Goal: Task Accomplishment & Management: Complete application form

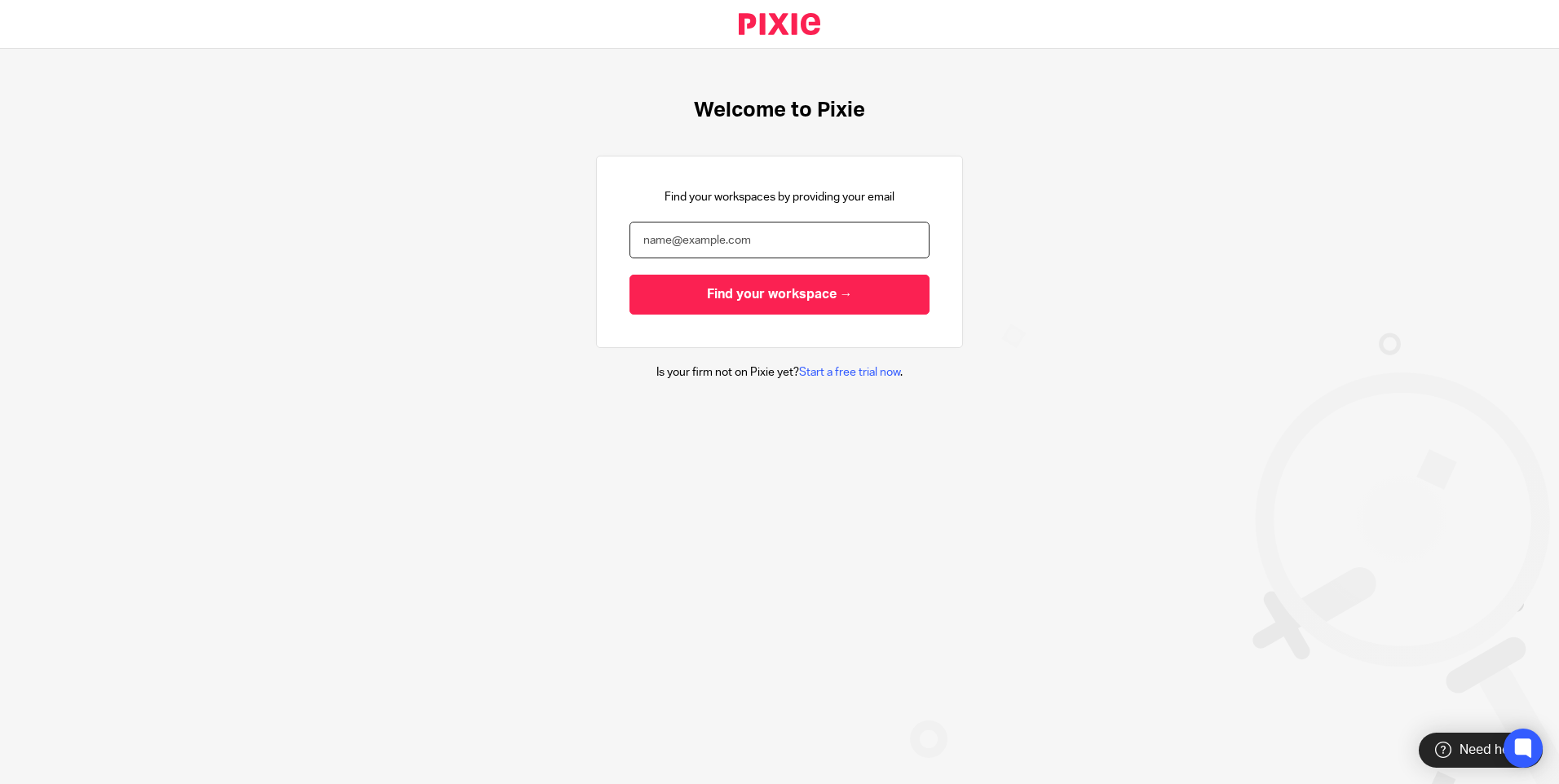
click at [750, 226] on input "email" at bounding box center [780, 240] width 300 height 36
click at [737, 248] on input "email" at bounding box center [780, 240] width 300 height 36
type input "[EMAIL_ADDRESS][DOMAIN_NAME]"
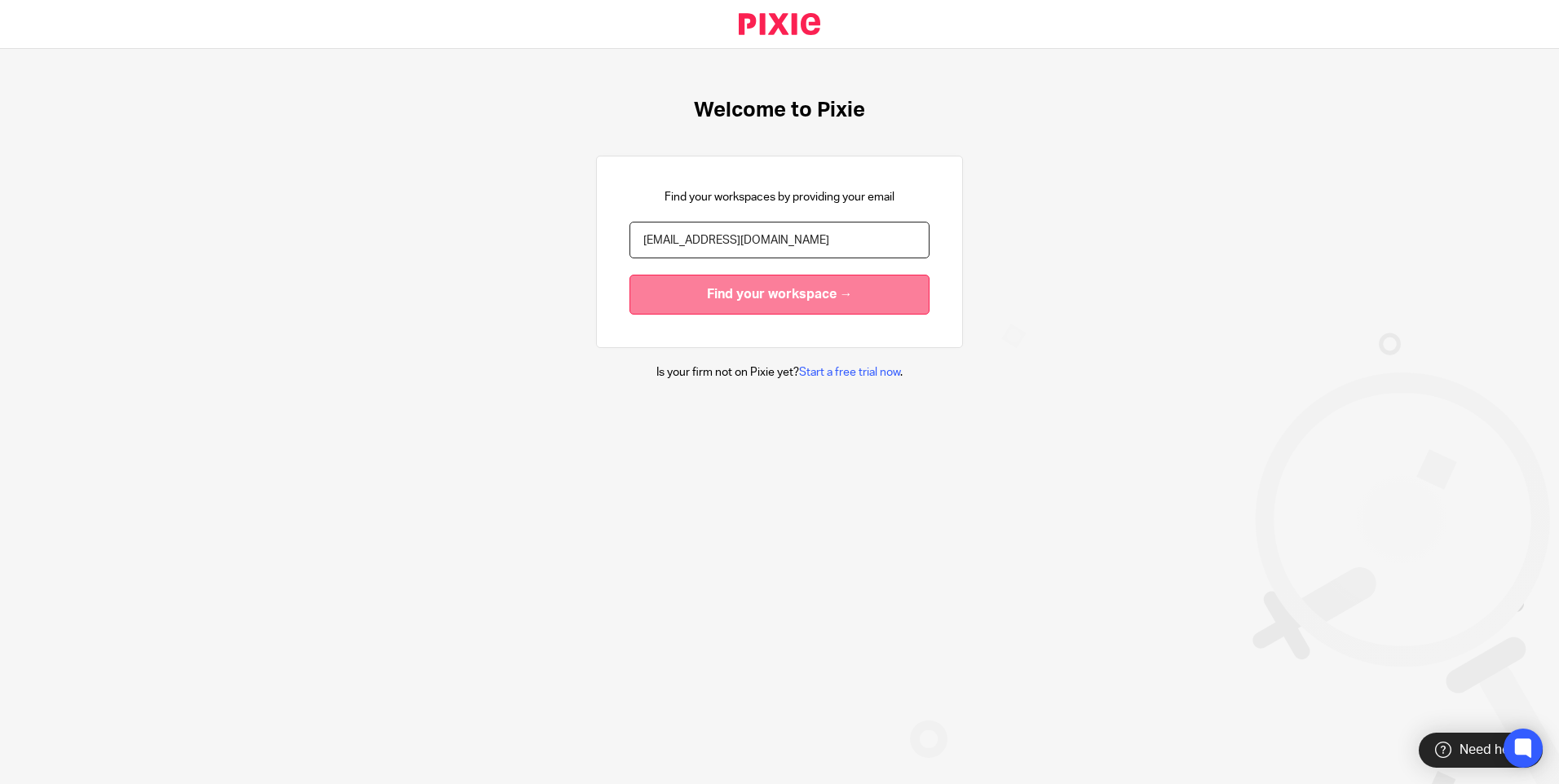
click at [725, 286] on input "Find your workspace →" at bounding box center [780, 295] width 300 height 40
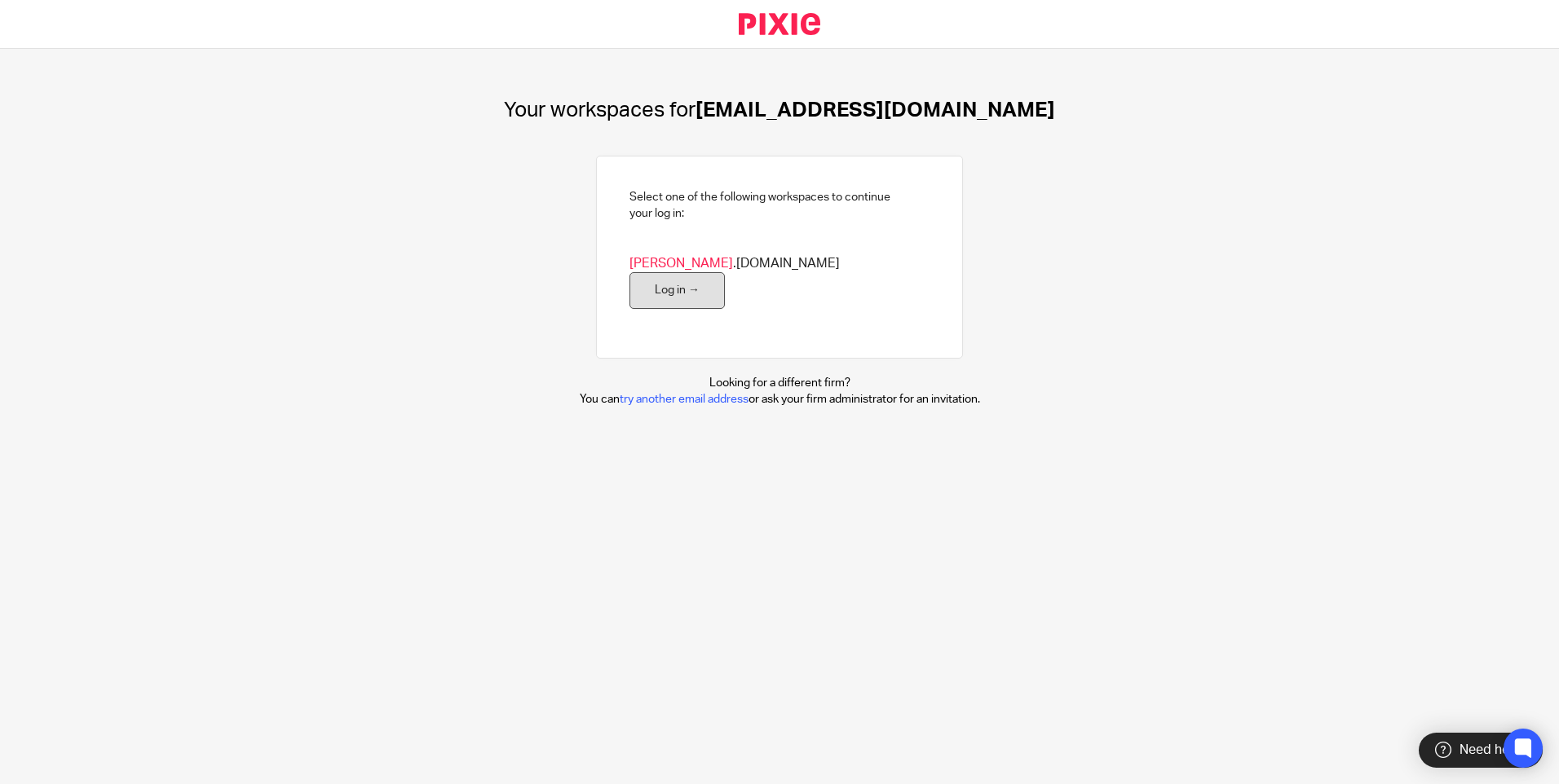
click at [725, 272] on link "Log in →" at bounding box center [677, 290] width 95 height 36
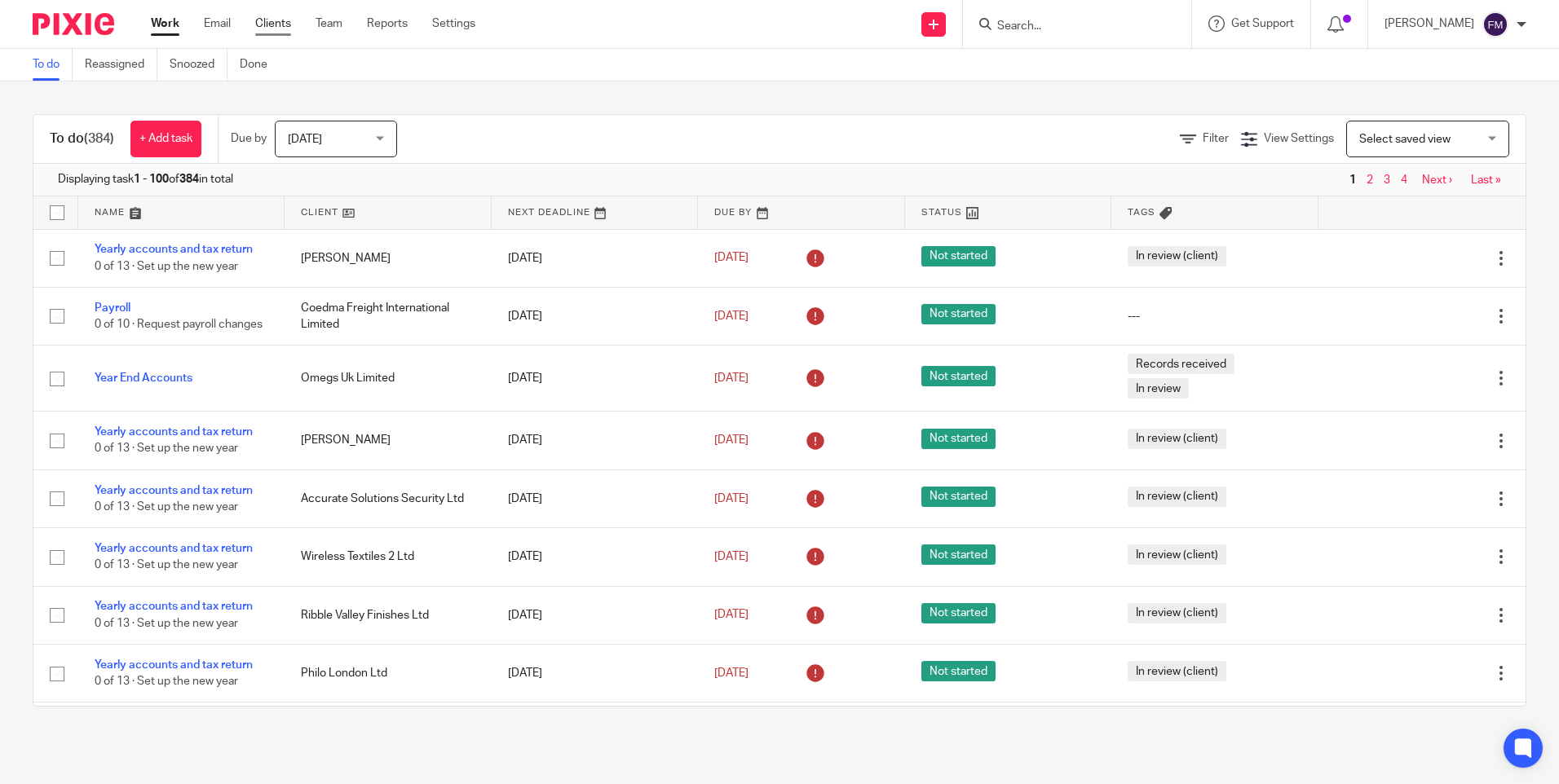
click at [264, 25] on link "Clients" at bounding box center [272, 23] width 35 height 16
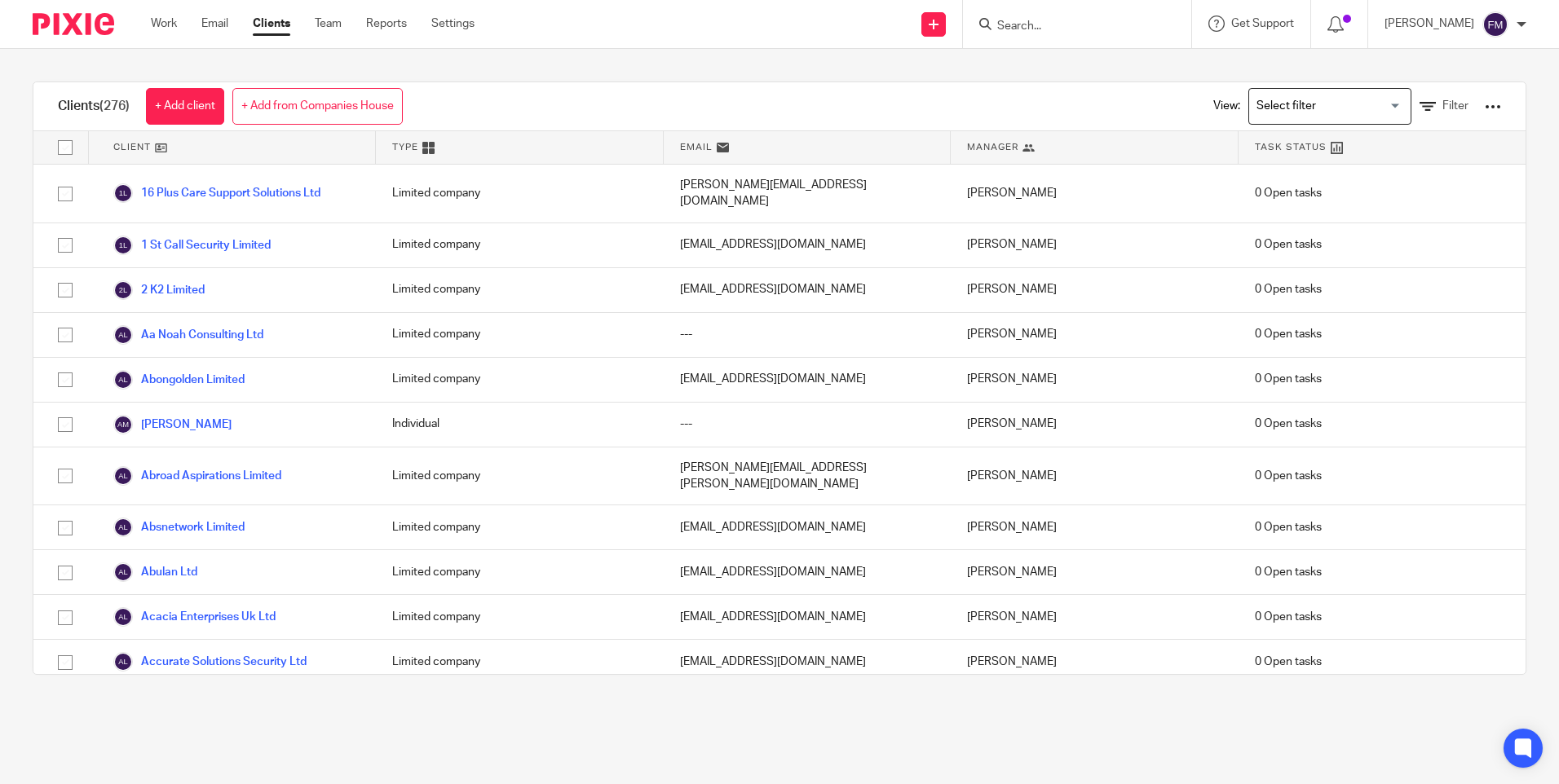
click at [314, 109] on link "+ Add from Companies House" at bounding box center [317, 106] width 171 height 36
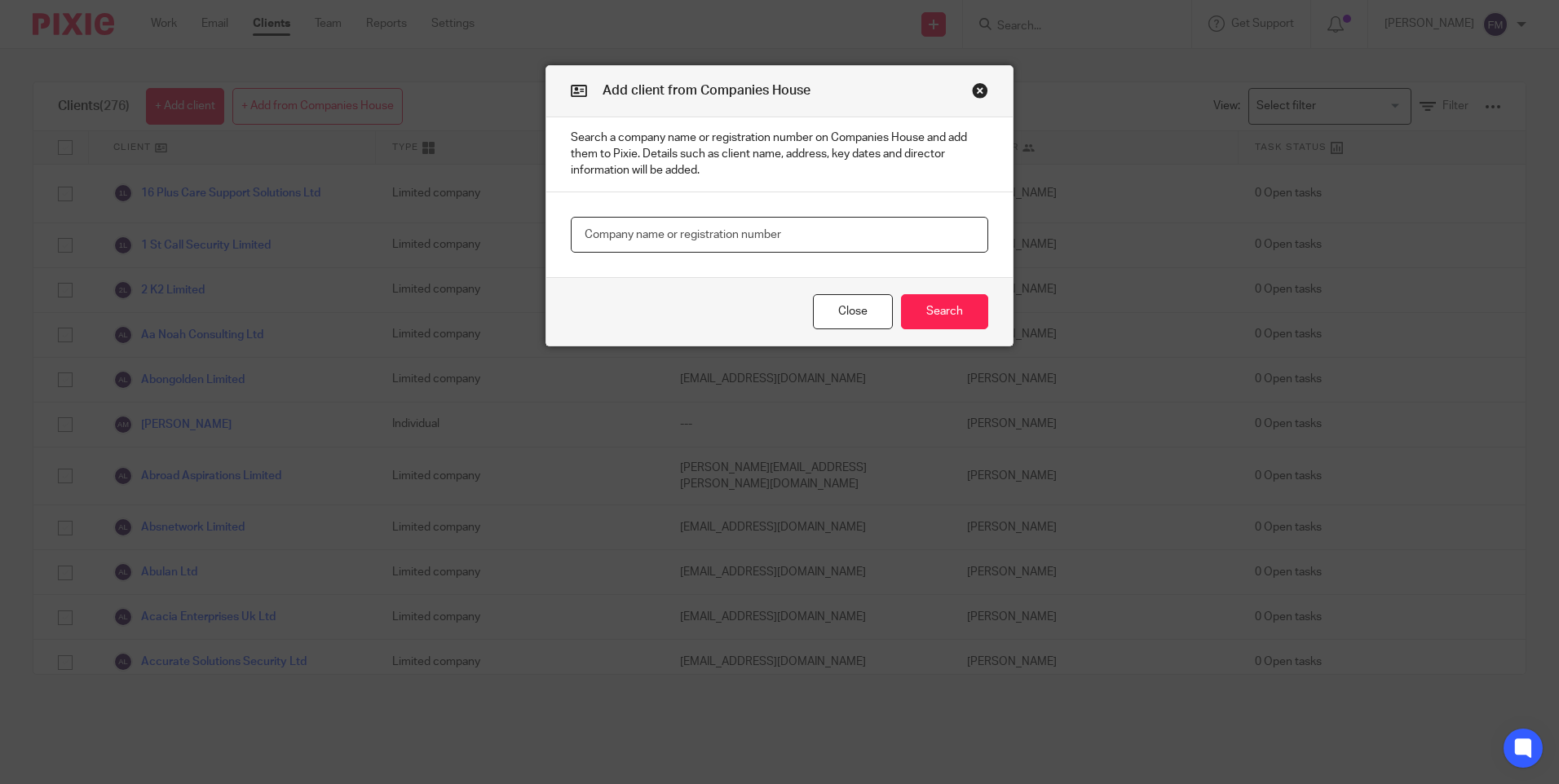
click at [631, 226] on input "text" at bounding box center [779, 235] width 417 height 36
type input "LN ENTERPRISES LTD"
click at [939, 308] on button "Search" at bounding box center [944, 311] width 87 height 35
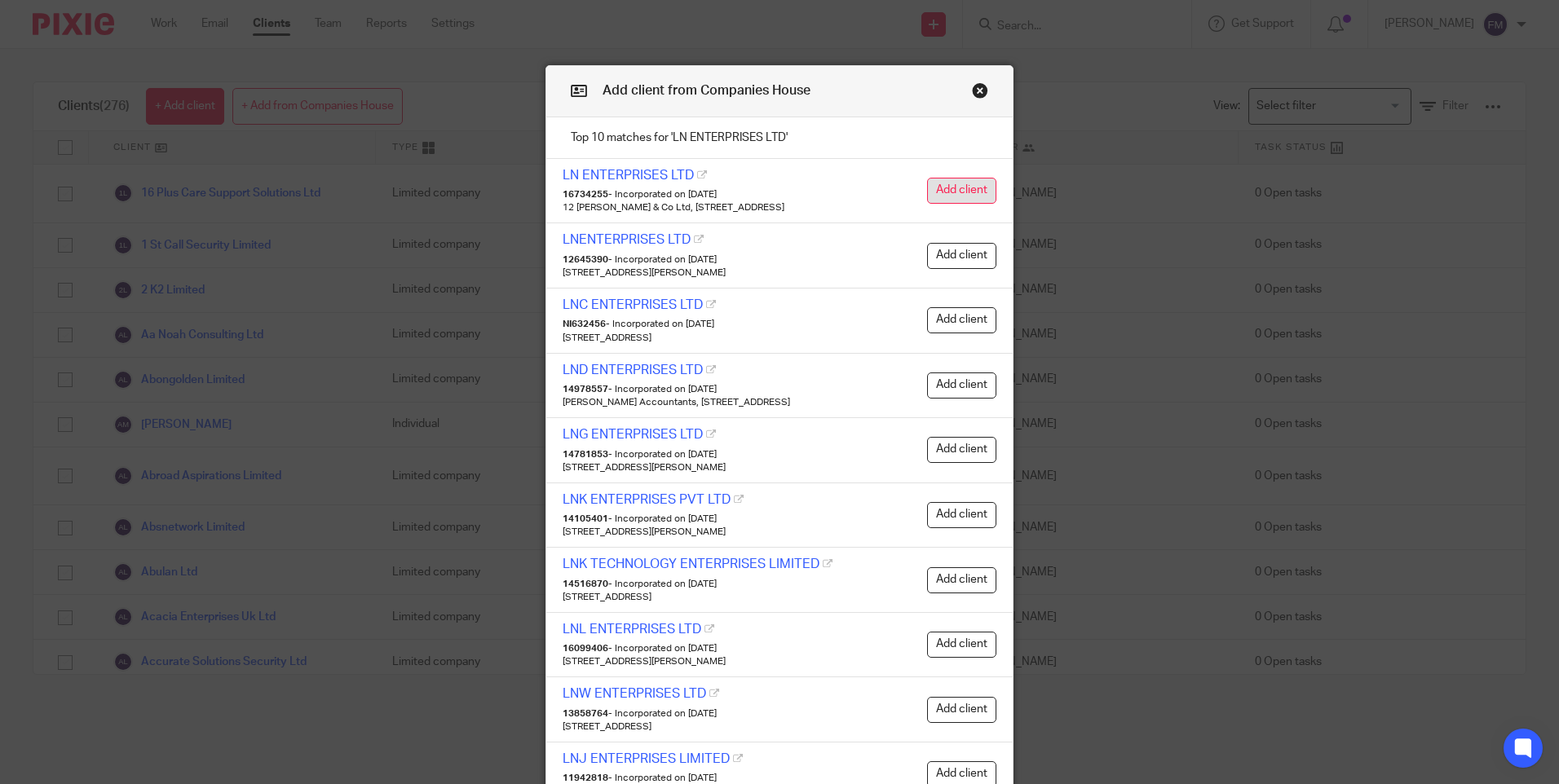
click at [937, 194] on button "Add client" at bounding box center [962, 190] width 69 height 26
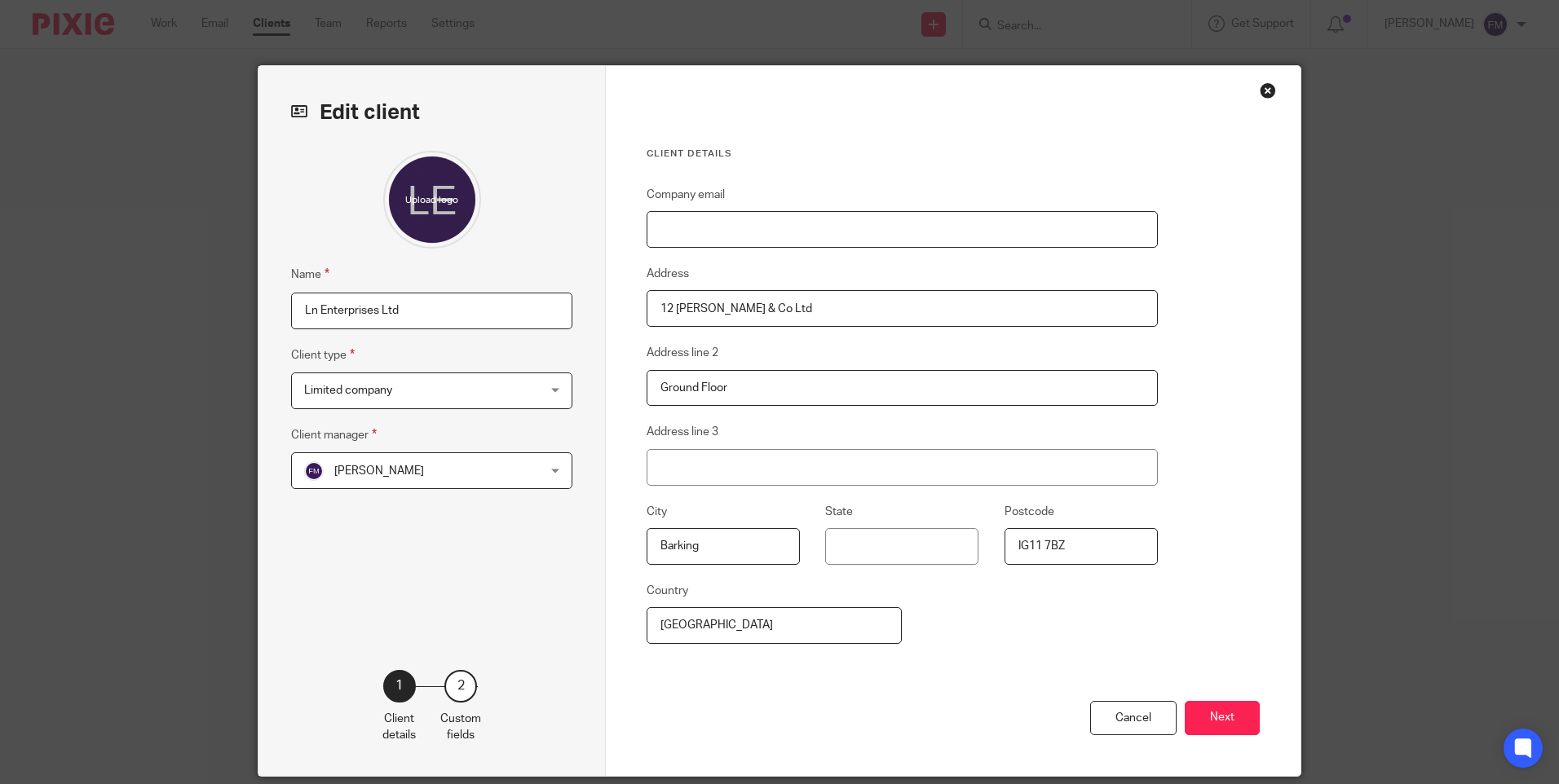
click at [711, 220] on input "Company email" at bounding box center [901, 229] width 511 height 36
paste input "[EMAIL_ADDRESS][DOMAIN_NAME]"
click at [896, 221] on input "[EMAIL_ADDRESS][DOMAIN_NAME]" at bounding box center [901, 229] width 511 height 36
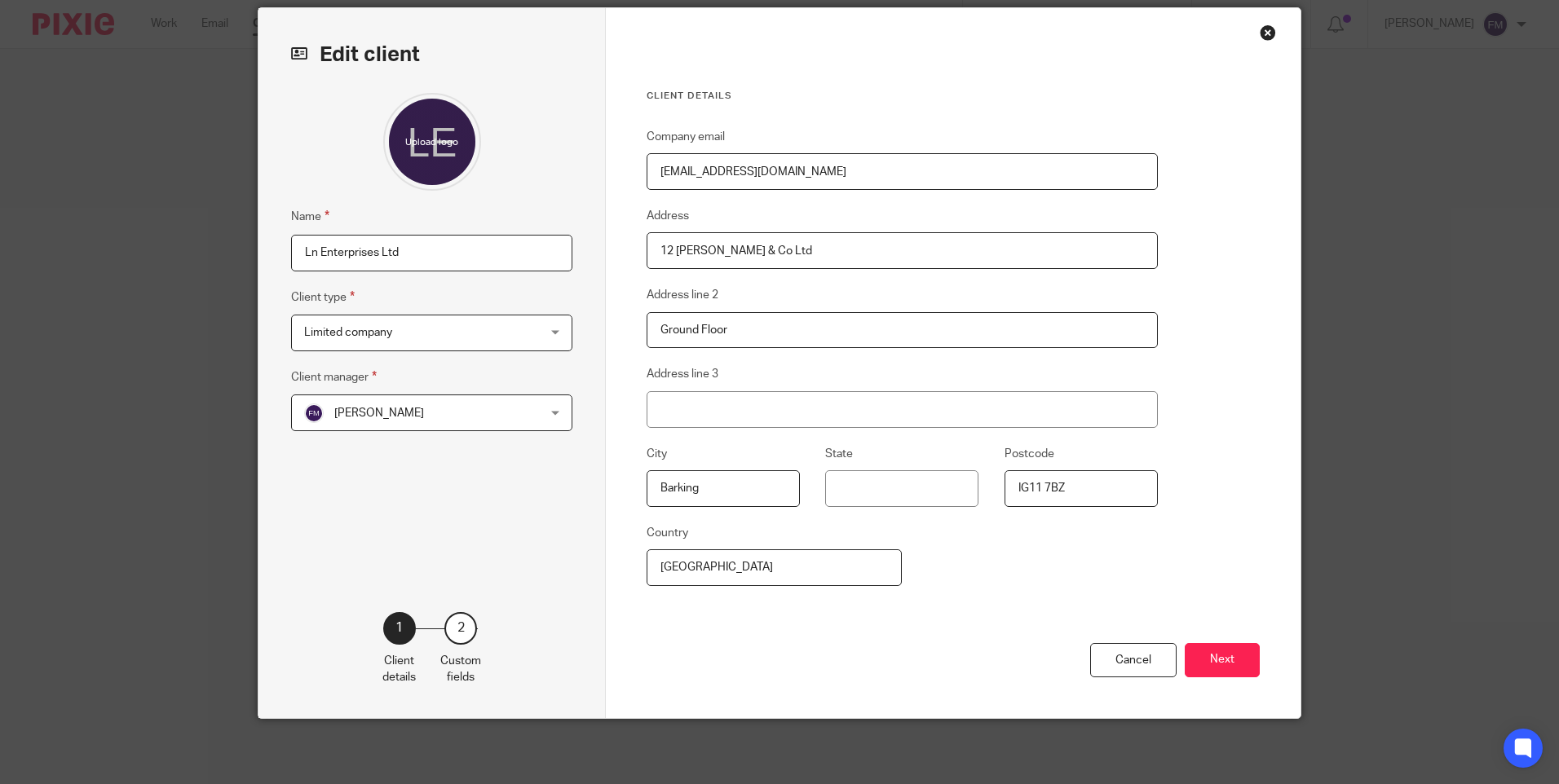
type input "priyashanmugam.jobmail12@gmail.com"
drag, startPoint x: 669, startPoint y: 250, endPoint x: 793, endPoint y: 246, distance: 124.1
click at [793, 246] on input "12 Fred Michael & Co Ltd" at bounding box center [901, 250] width 511 height 36
type input "12 Town Quay Wharf"
drag, startPoint x: 653, startPoint y: 249, endPoint x: 774, endPoint y: 242, distance: 121.2
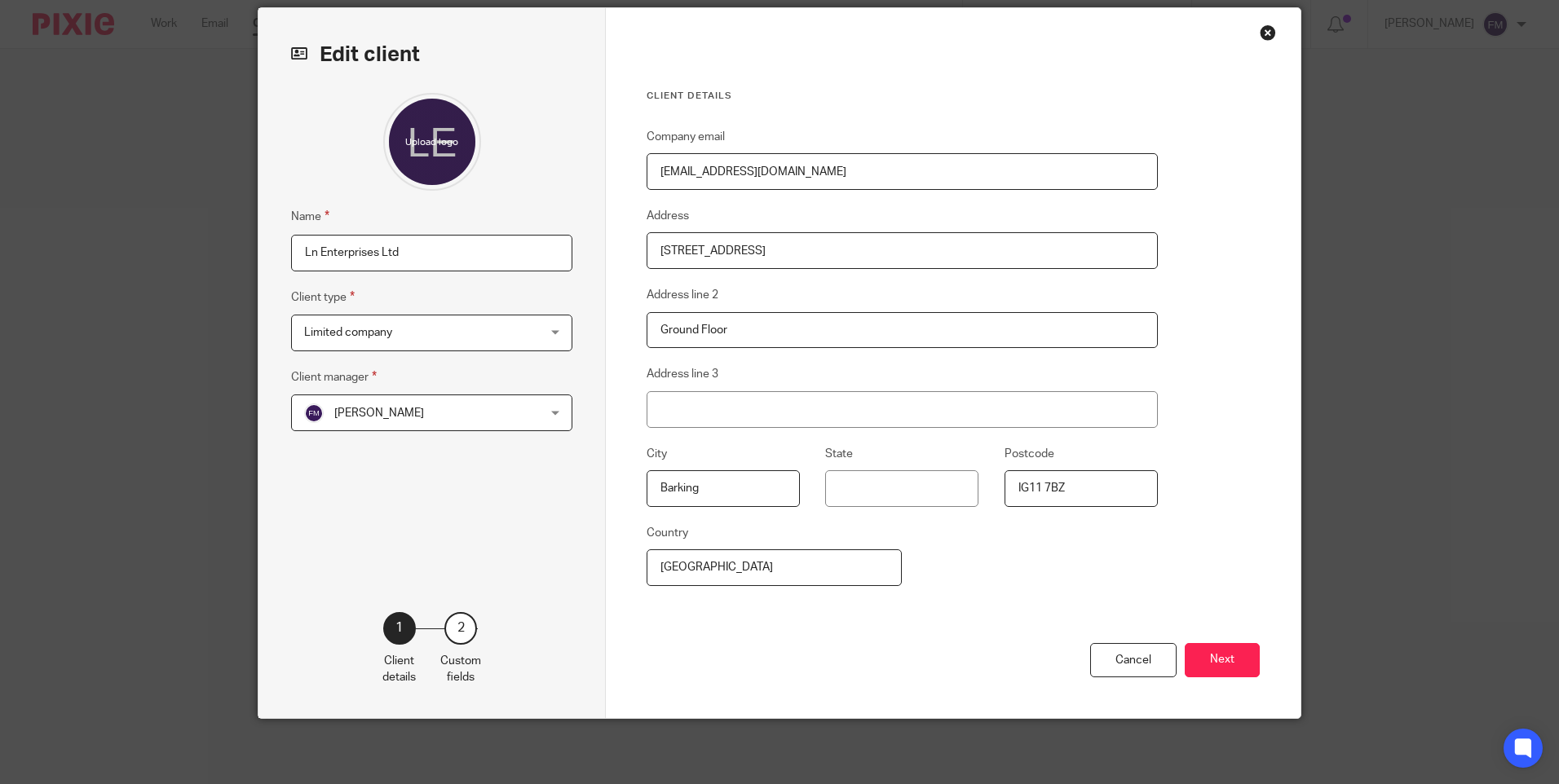
click at [774, 242] on input "12 Town Quay Wharf" at bounding box center [901, 250] width 511 height 36
click at [734, 329] on input "Ground Floor" at bounding box center [901, 331] width 511 height 36
paste input "12 Town Quay Wharf"
type input "Ground Floor12 Town Quay Wharf"
click at [709, 252] on input "Address" at bounding box center [901, 250] width 511 height 36
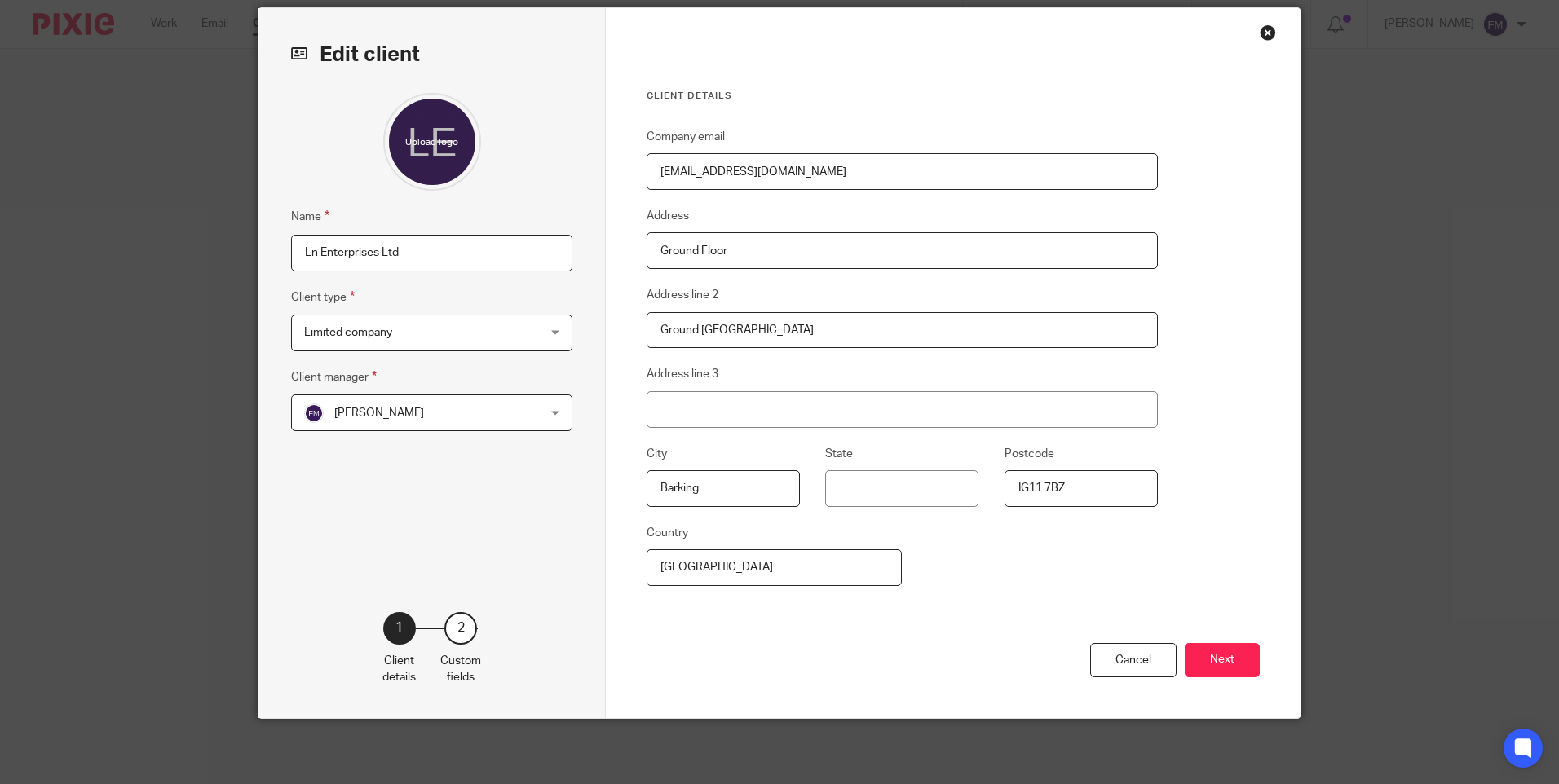
type input "Ground Floor, 12 Quay Wharf Road"
click at [876, 324] on input "Ground Floor12 Town Quay Wharf" at bounding box center [901, 331] width 511 height 36
drag, startPoint x: 651, startPoint y: 326, endPoint x: 890, endPoint y: 327, distance: 239.0
click at [890, 327] on input "Ground Floor12 Town Quay Wharf" at bounding box center [901, 331] width 511 height 36
type input "Abbey Road"
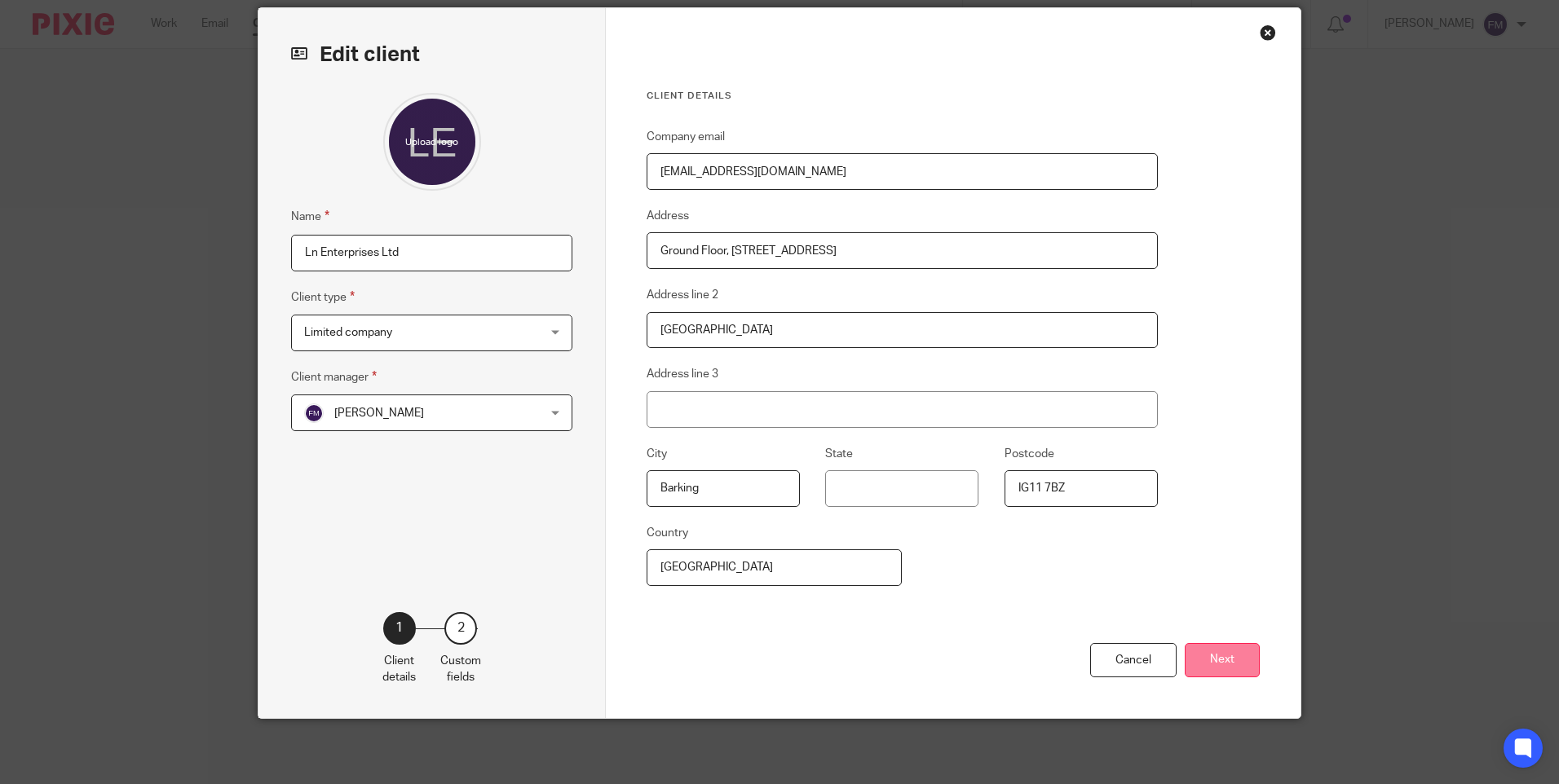
click at [1193, 651] on button "Next" at bounding box center [1222, 660] width 75 height 35
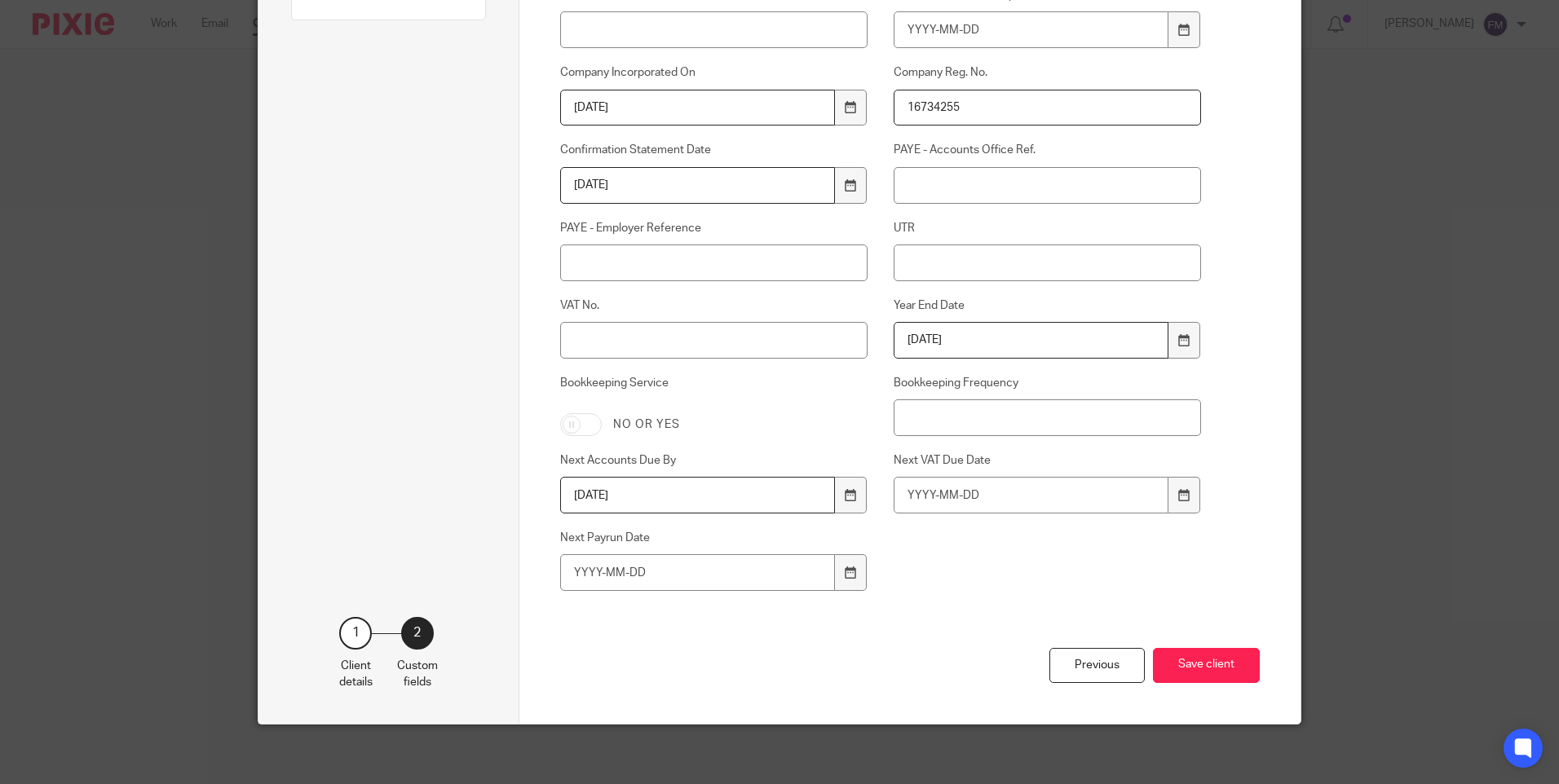
scroll to position [322, 0]
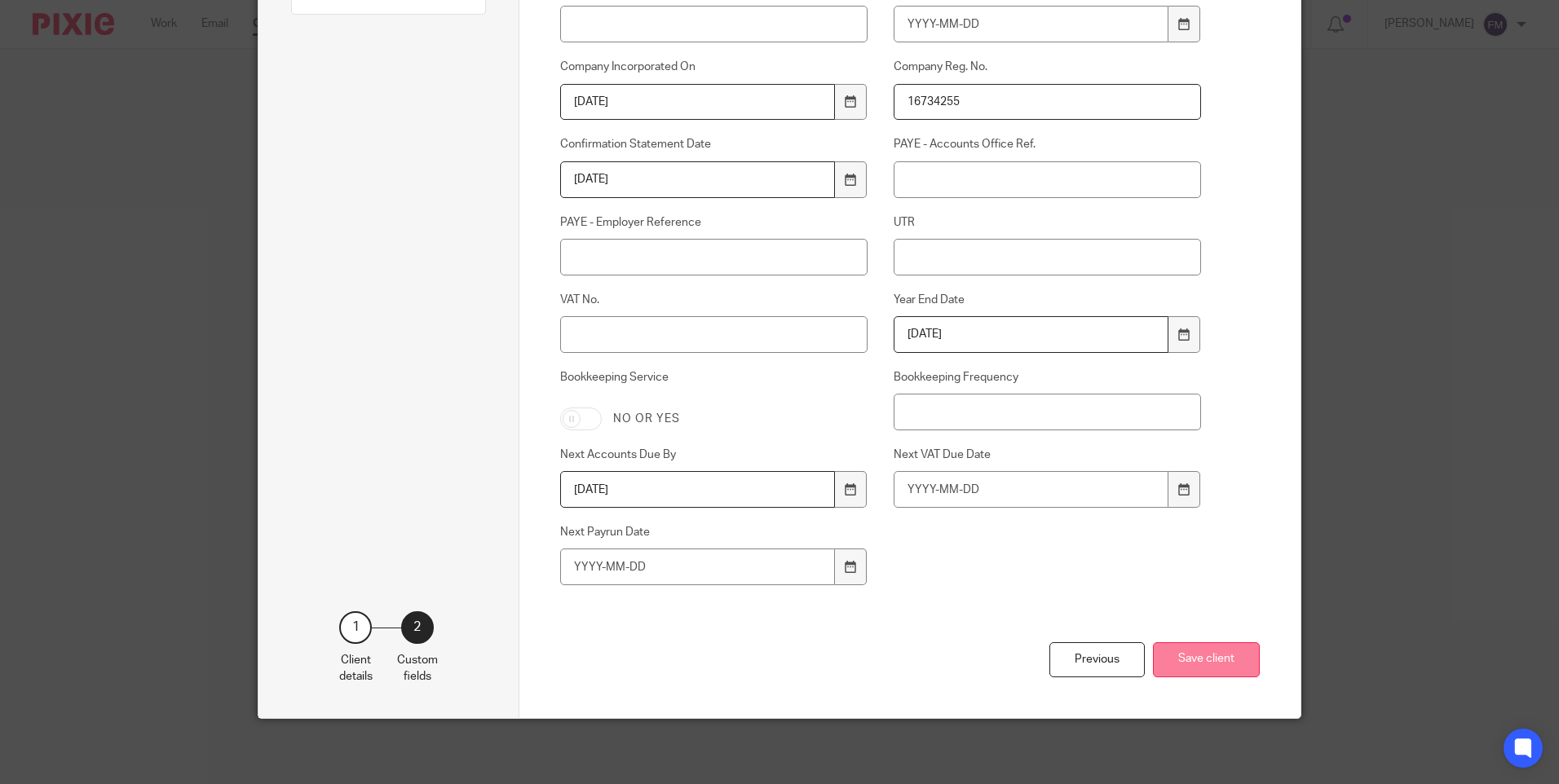
click at [1175, 657] on button "Save client" at bounding box center [1205, 659] width 106 height 35
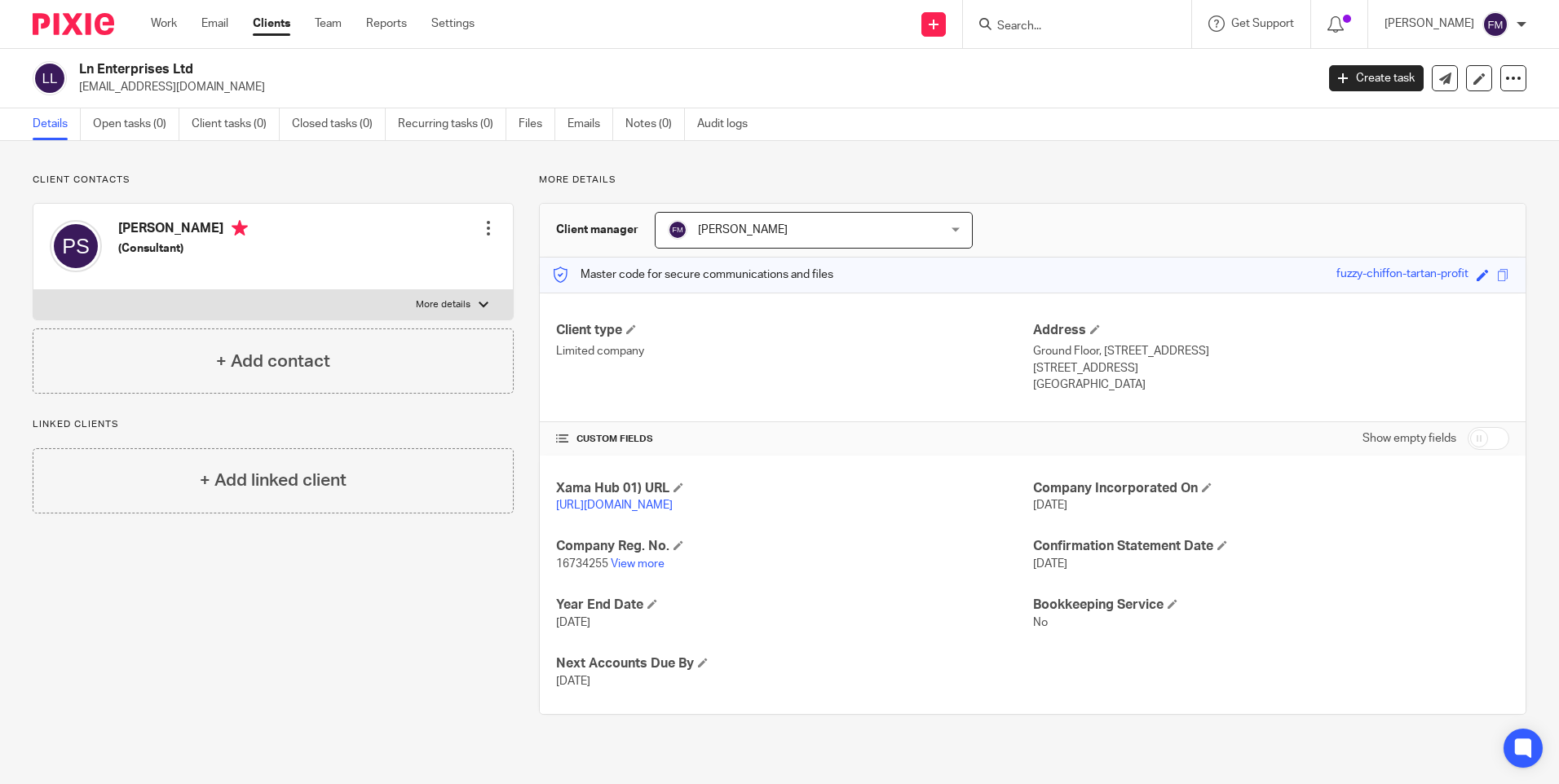
click at [1008, 19] on input "Search" at bounding box center [1068, 26] width 147 height 14
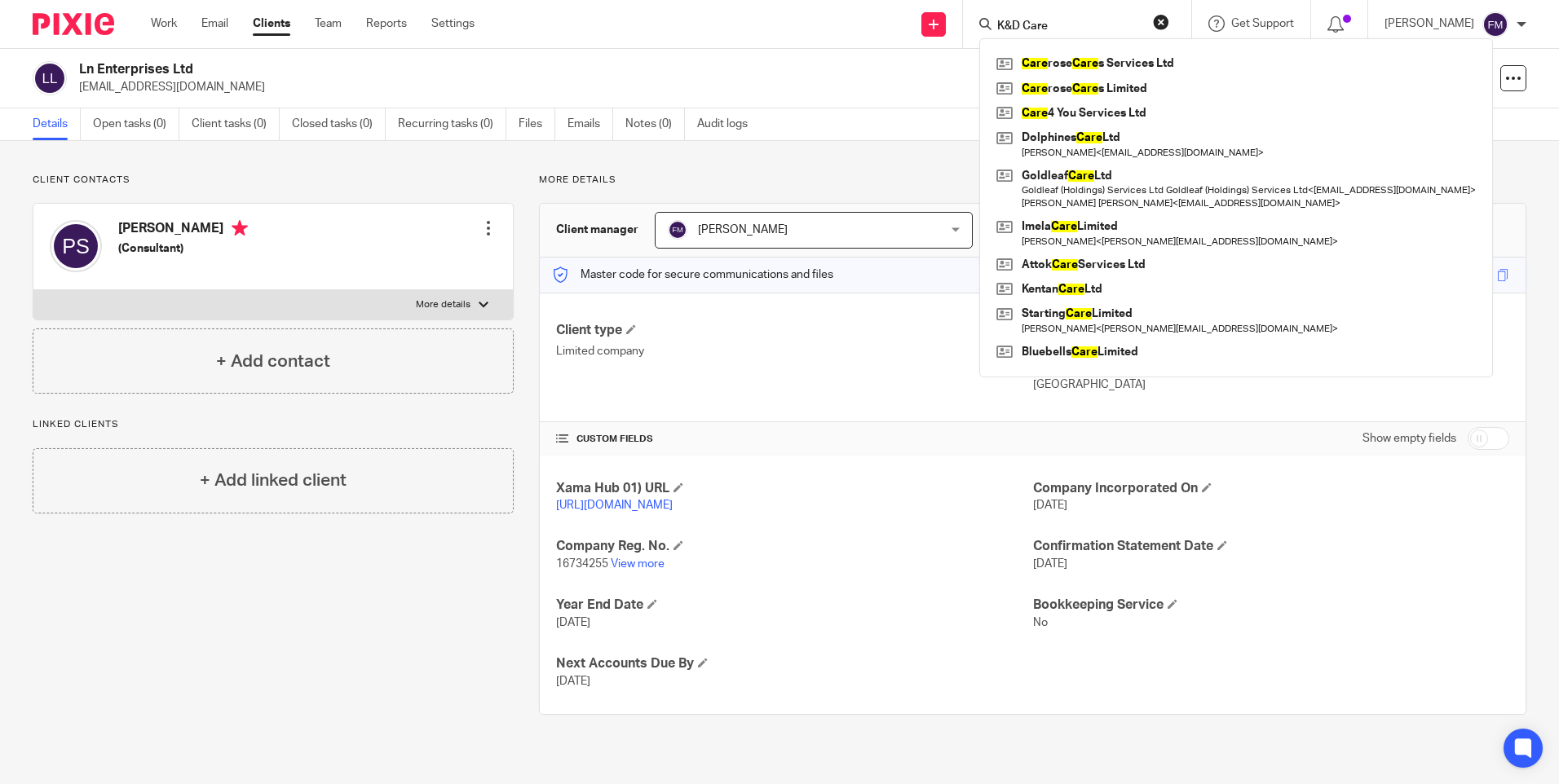
type input "K&D Care"
click at [281, 29] on link "Clients" at bounding box center [271, 23] width 37 height 16
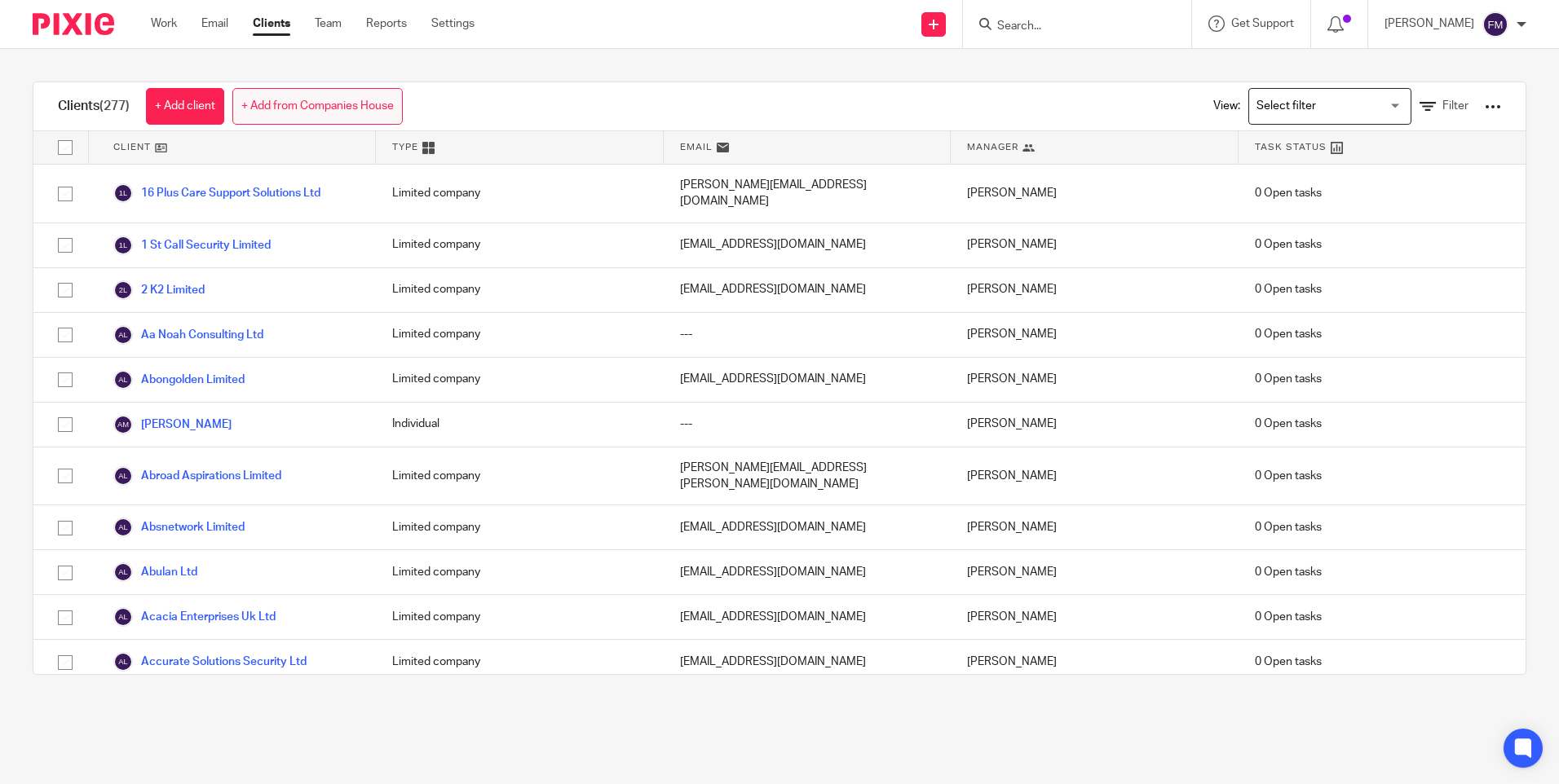
click at [293, 114] on link "+ Add from Companies House" at bounding box center [317, 106] width 171 height 36
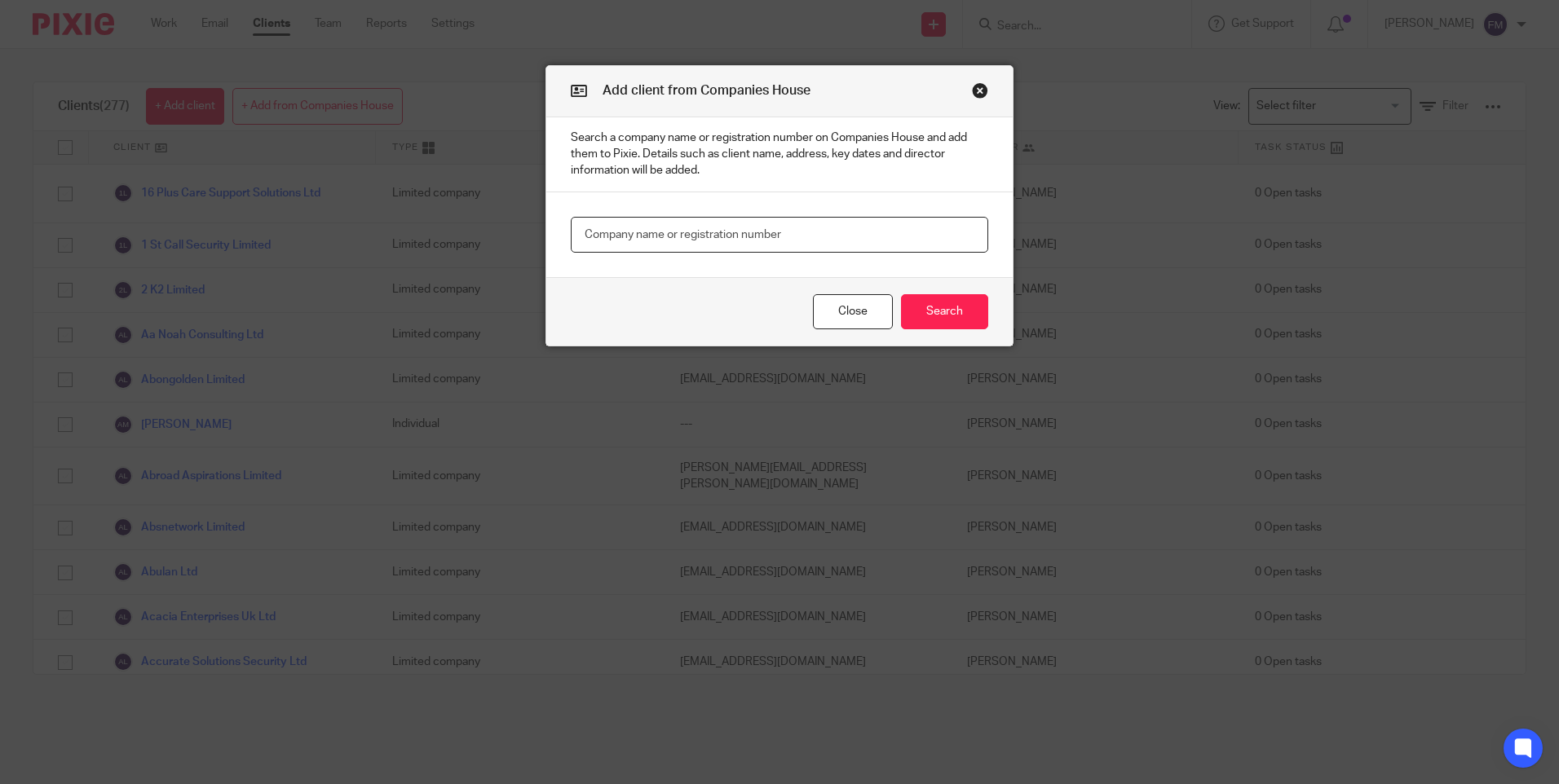
click at [616, 233] on input "text" at bounding box center [779, 235] width 417 height 36
type input "K&D care"
click at [949, 315] on button "Search" at bounding box center [944, 311] width 87 height 35
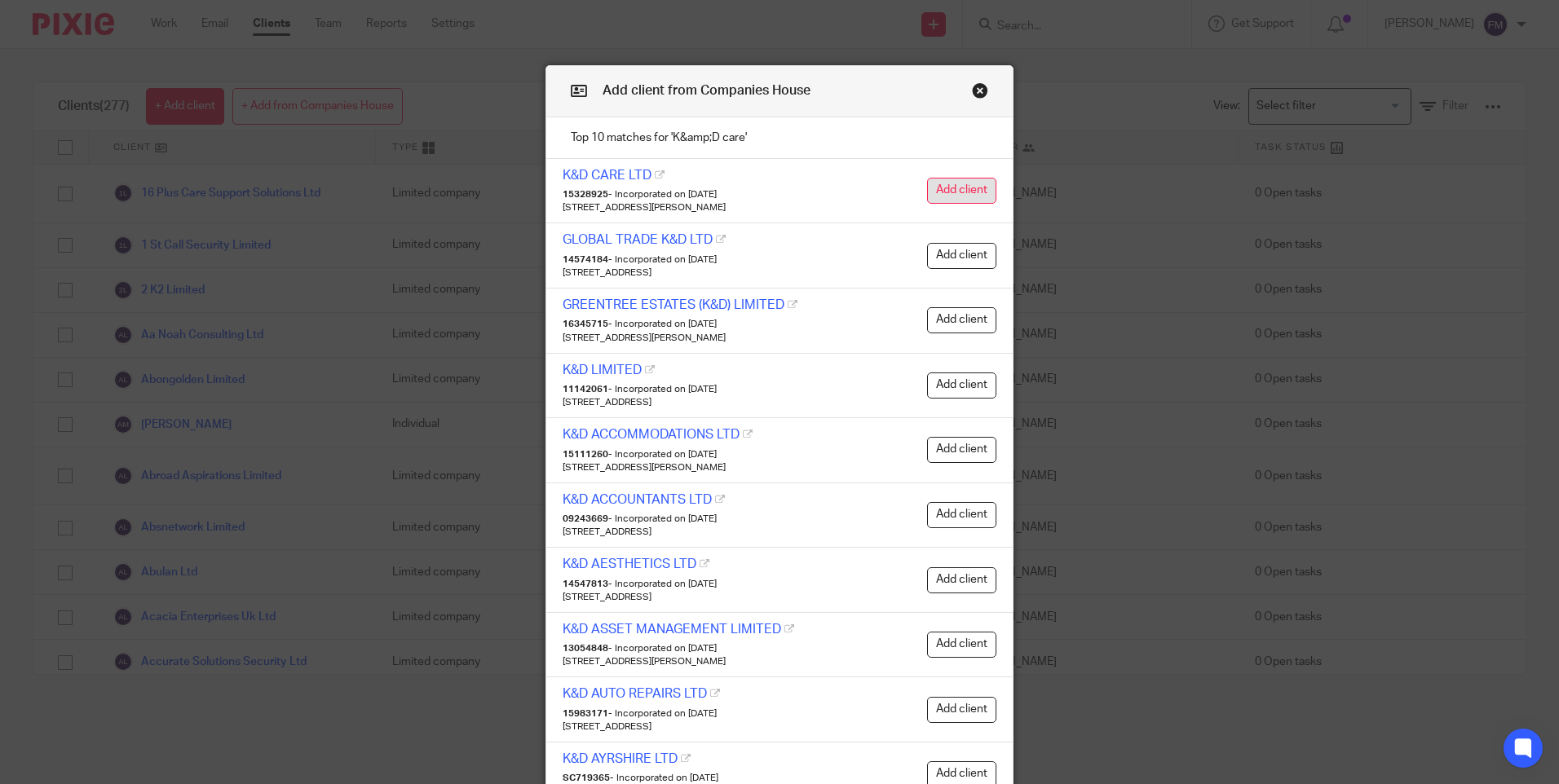
click at [966, 183] on button "Add client" at bounding box center [962, 190] width 69 height 26
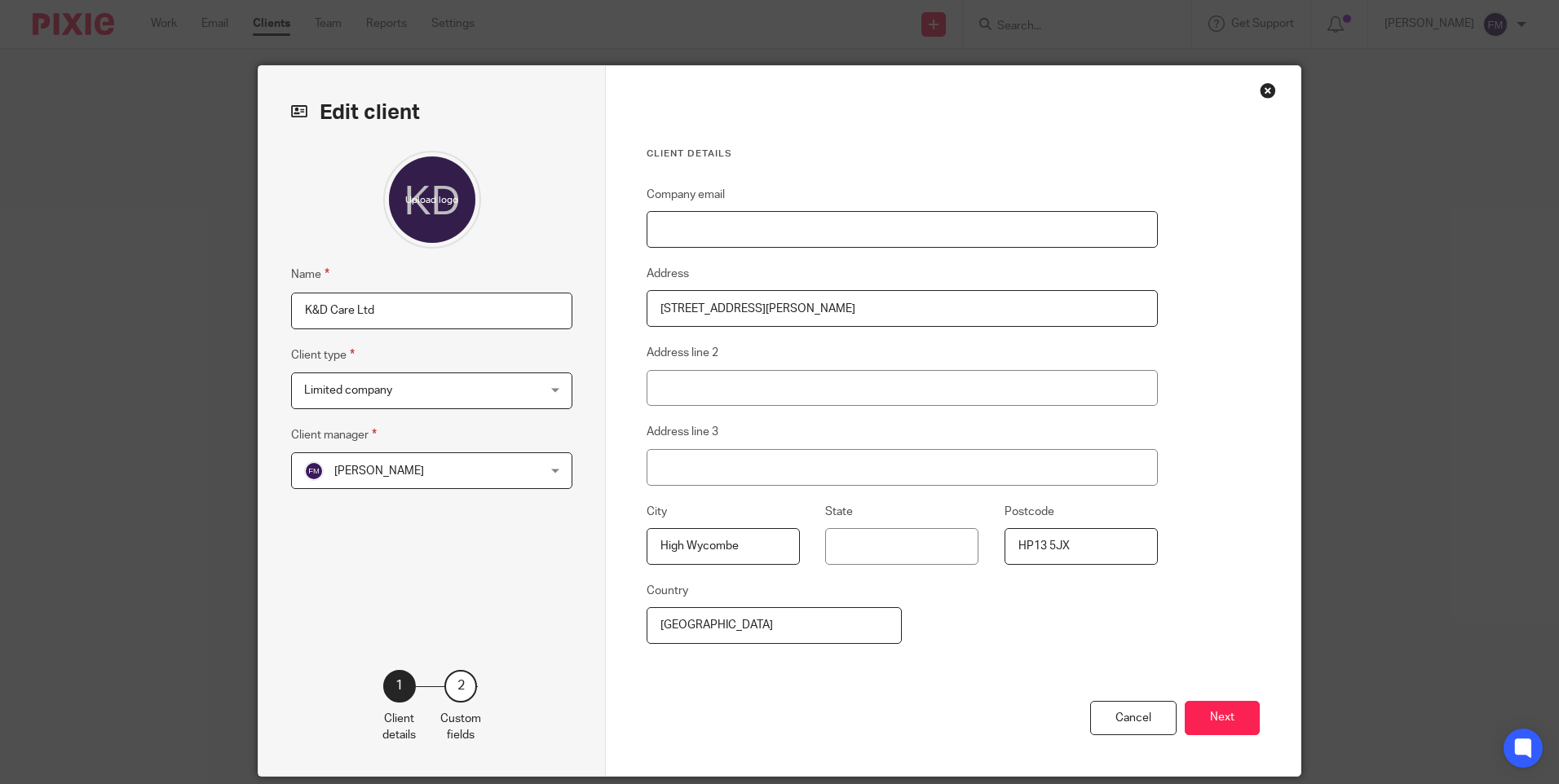
click at [804, 237] on input "Company email" at bounding box center [901, 229] width 511 height 36
paste input "[EMAIL_ADDRESS][DOMAIN_NAME]"
type input "[EMAIL_ADDRESS][DOMAIN_NAME]"
click at [1222, 715] on button "Next" at bounding box center [1222, 718] width 75 height 35
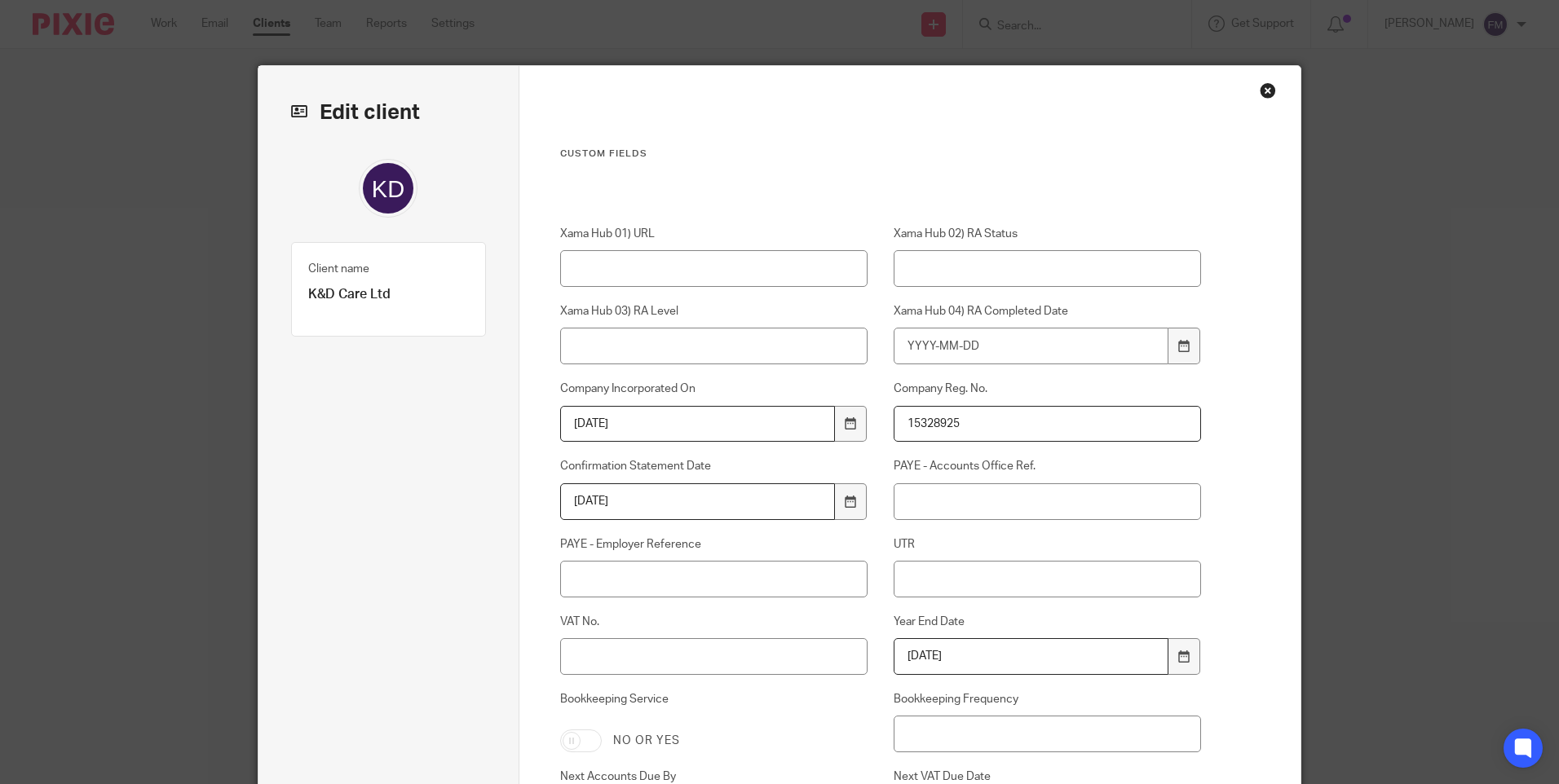
scroll to position [322, 0]
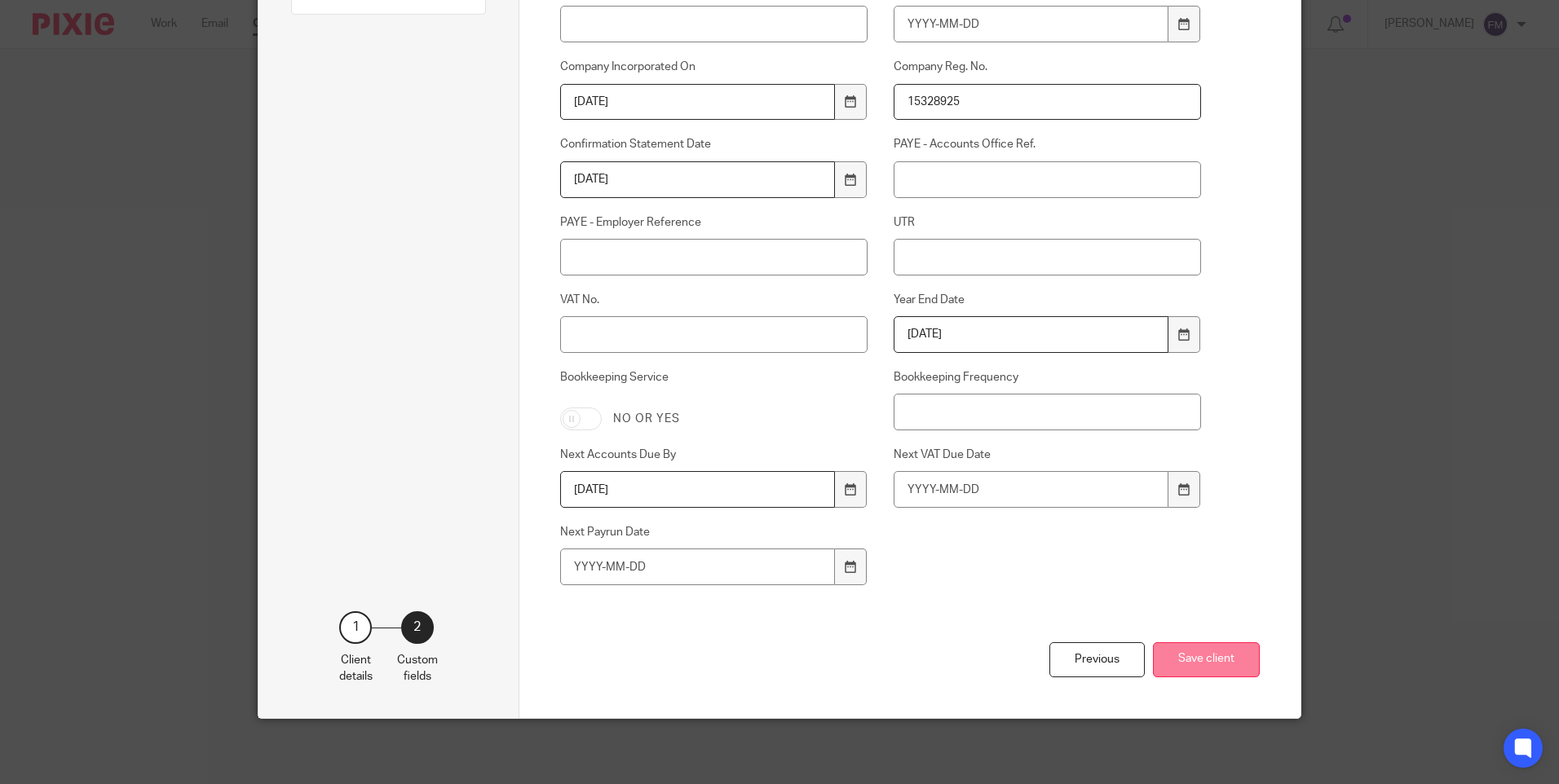
click at [1201, 666] on button "Save client" at bounding box center [1205, 659] width 106 height 35
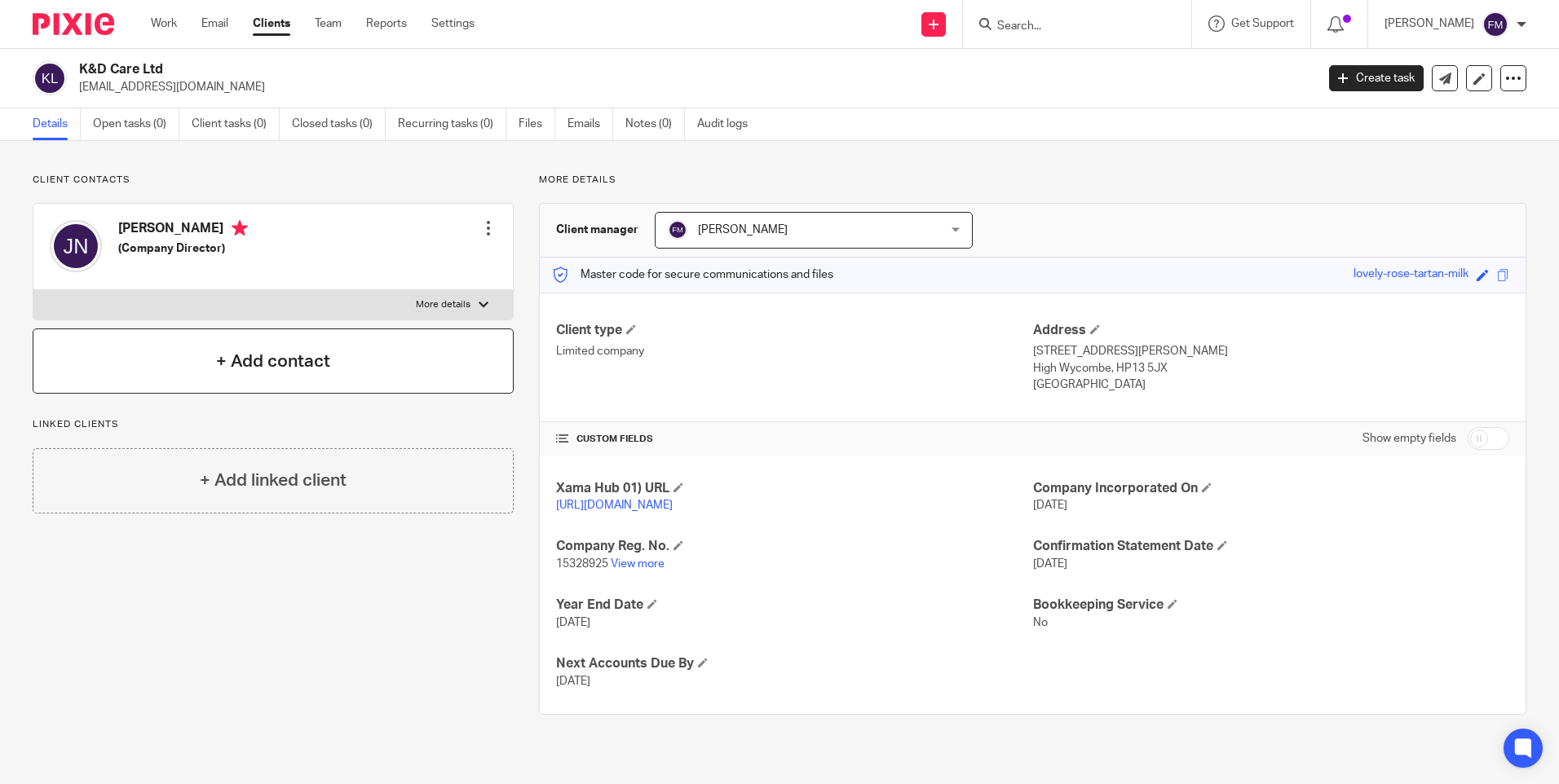
click at [259, 372] on h4 "+ Add contact" at bounding box center [272, 361] width 114 height 25
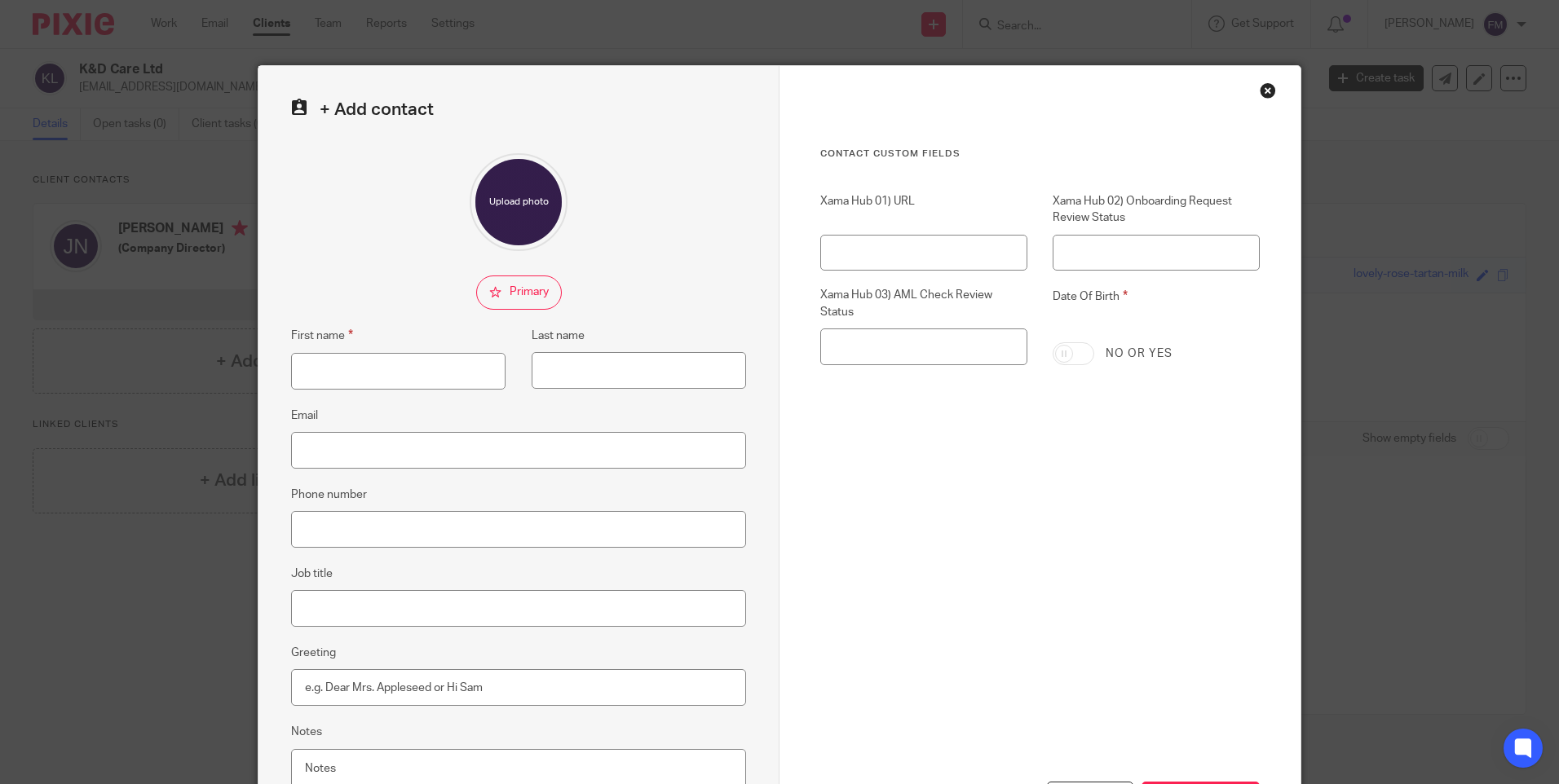
click at [1260, 88] on div "Close this dialog window" at bounding box center [1268, 90] width 16 height 16
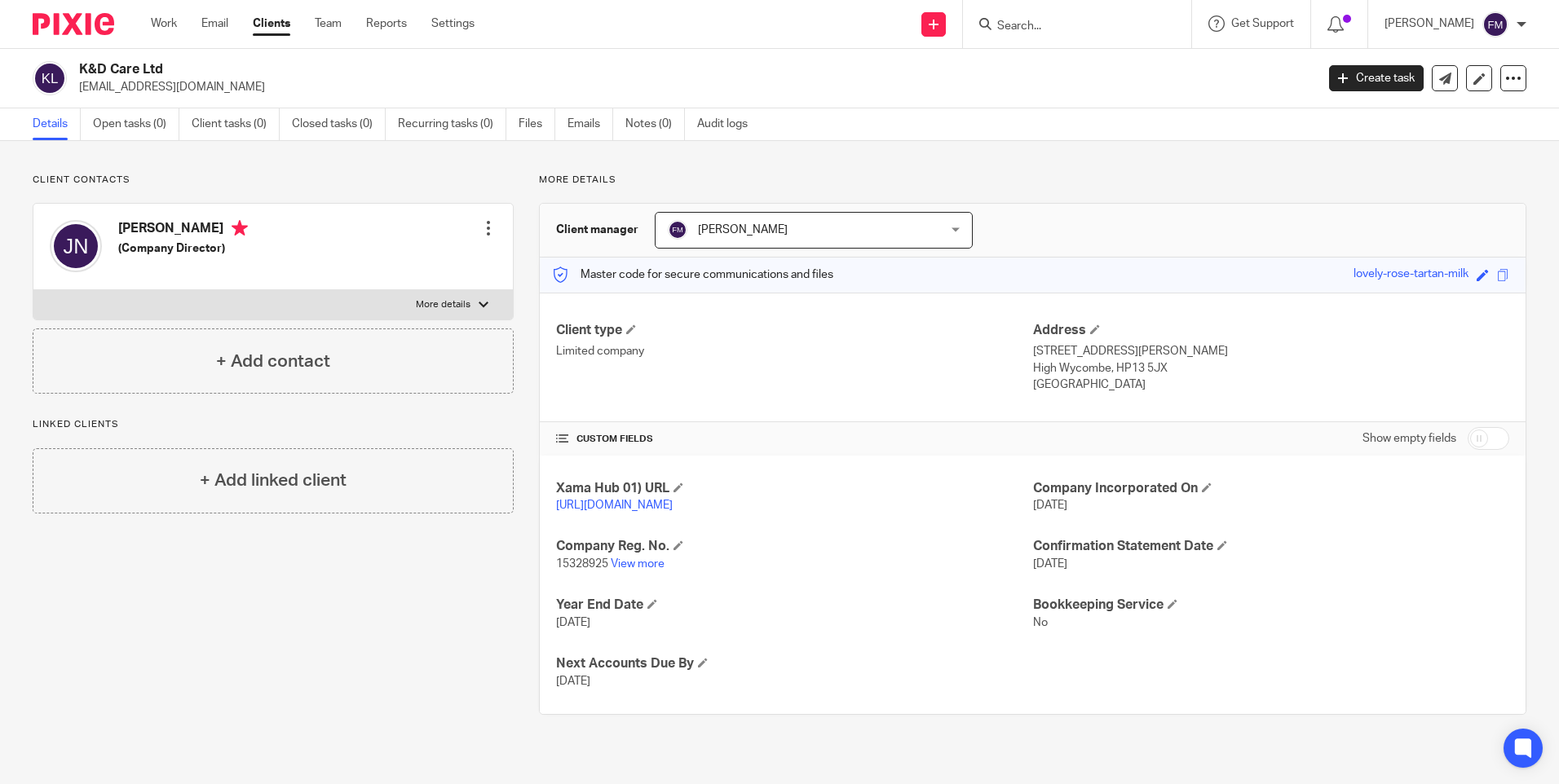
click at [483, 227] on div at bounding box center [488, 228] width 16 height 16
click at [384, 261] on link "Edit contact" at bounding box center [411, 265] width 155 height 24
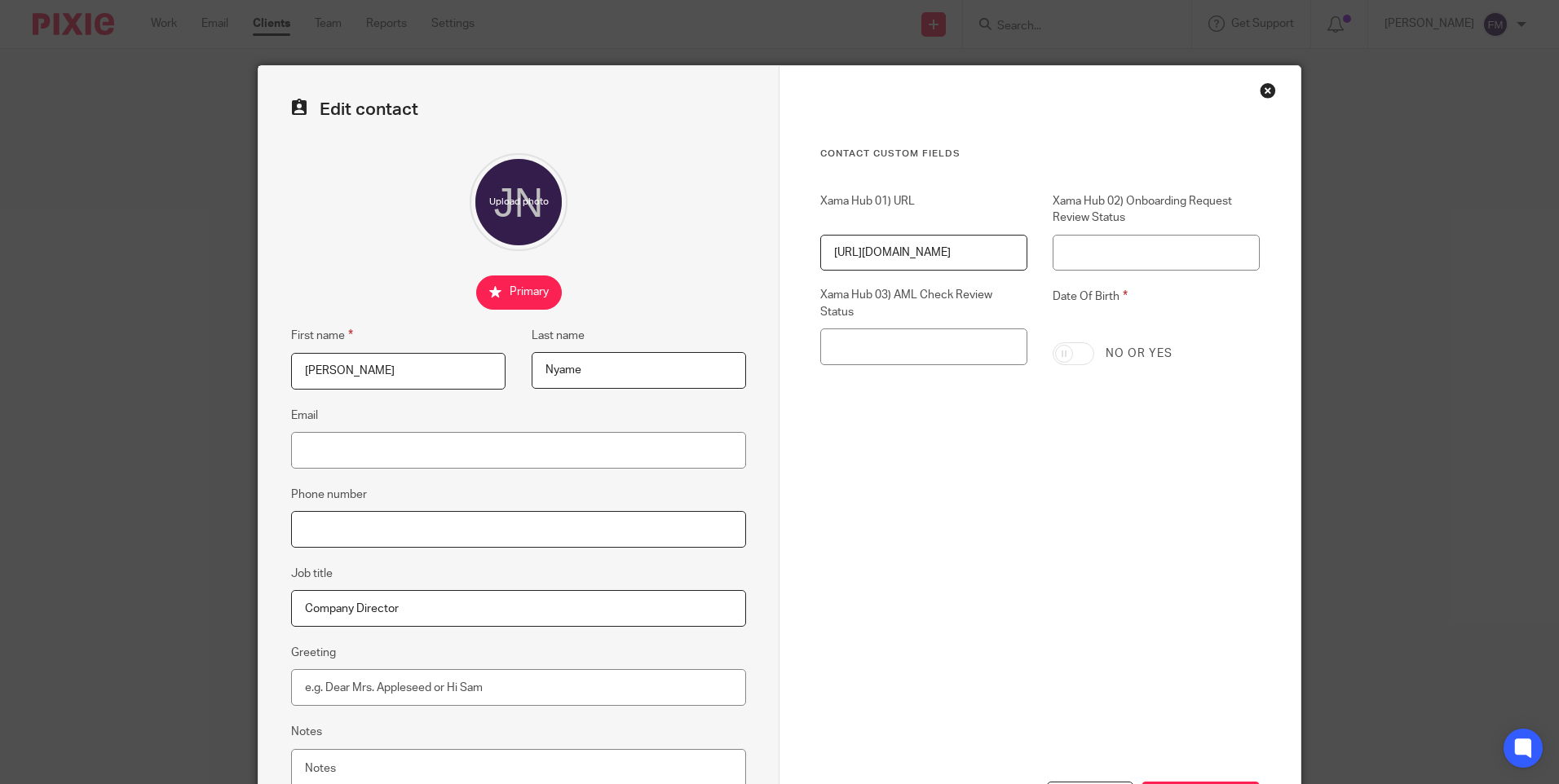
click at [370, 526] on input "Phone number" at bounding box center [519, 529] width 455 height 36
click at [1261, 87] on div "Close this dialog window" at bounding box center [1268, 90] width 16 height 16
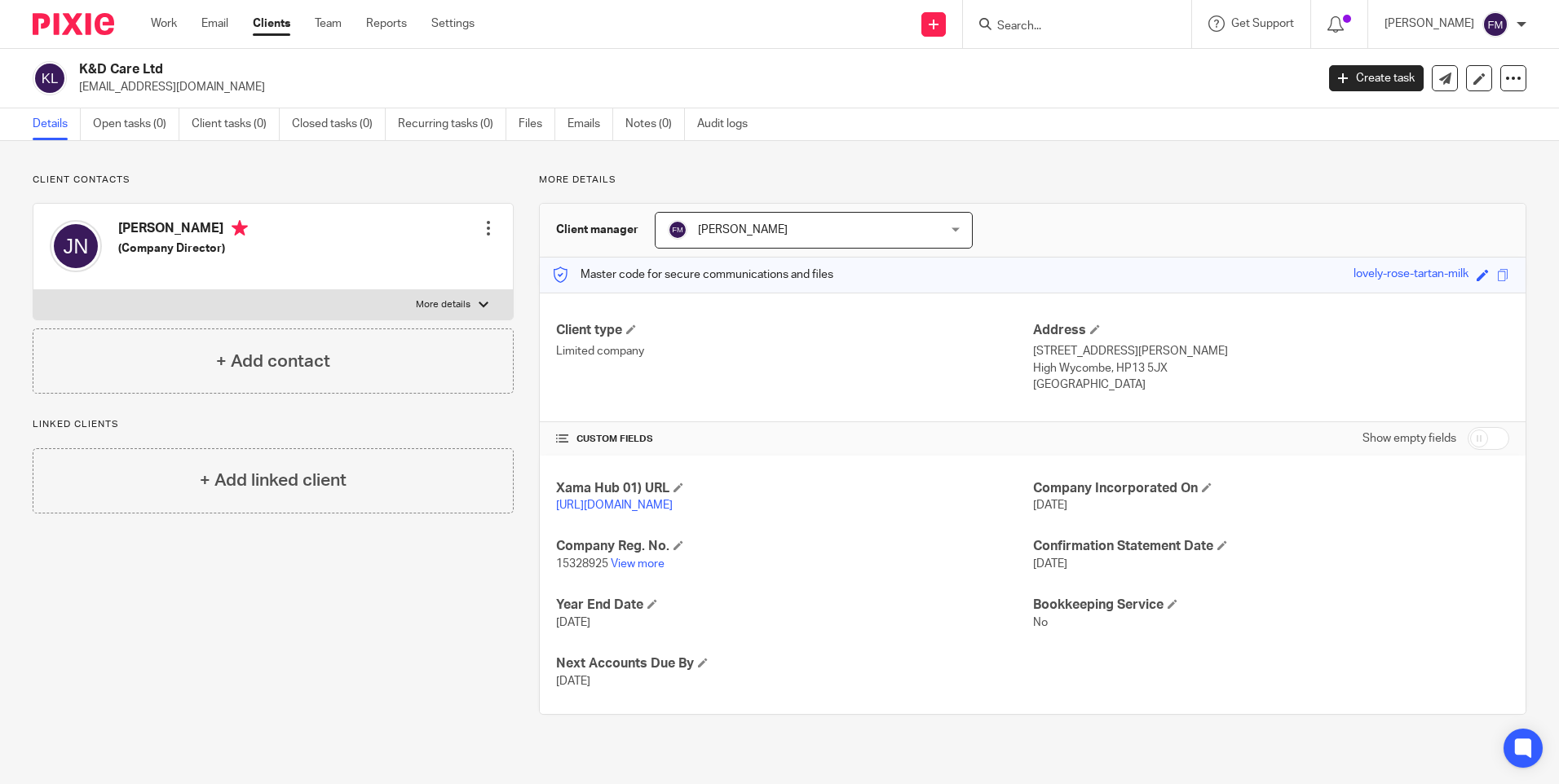
click at [1024, 18] on form at bounding box center [1082, 23] width 174 height 20
click at [1023, 25] on input "Search" at bounding box center [1068, 26] width 147 height 14
type input "LN"
click at [1036, 60] on link at bounding box center [1093, 64] width 202 height 25
click at [480, 232] on div at bounding box center [488, 228] width 16 height 16
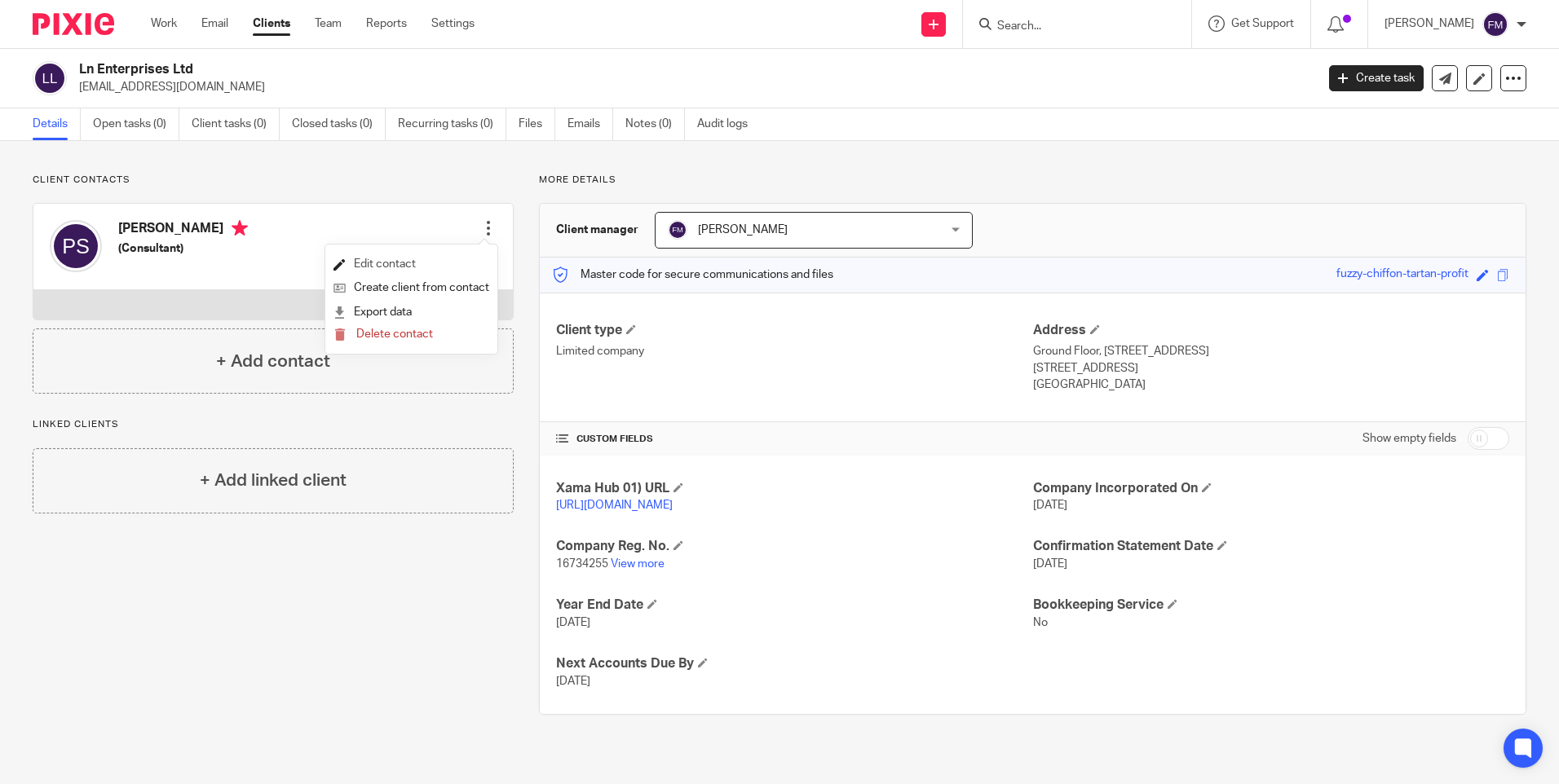
click at [384, 265] on link "Edit contact" at bounding box center [411, 265] width 155 height 24
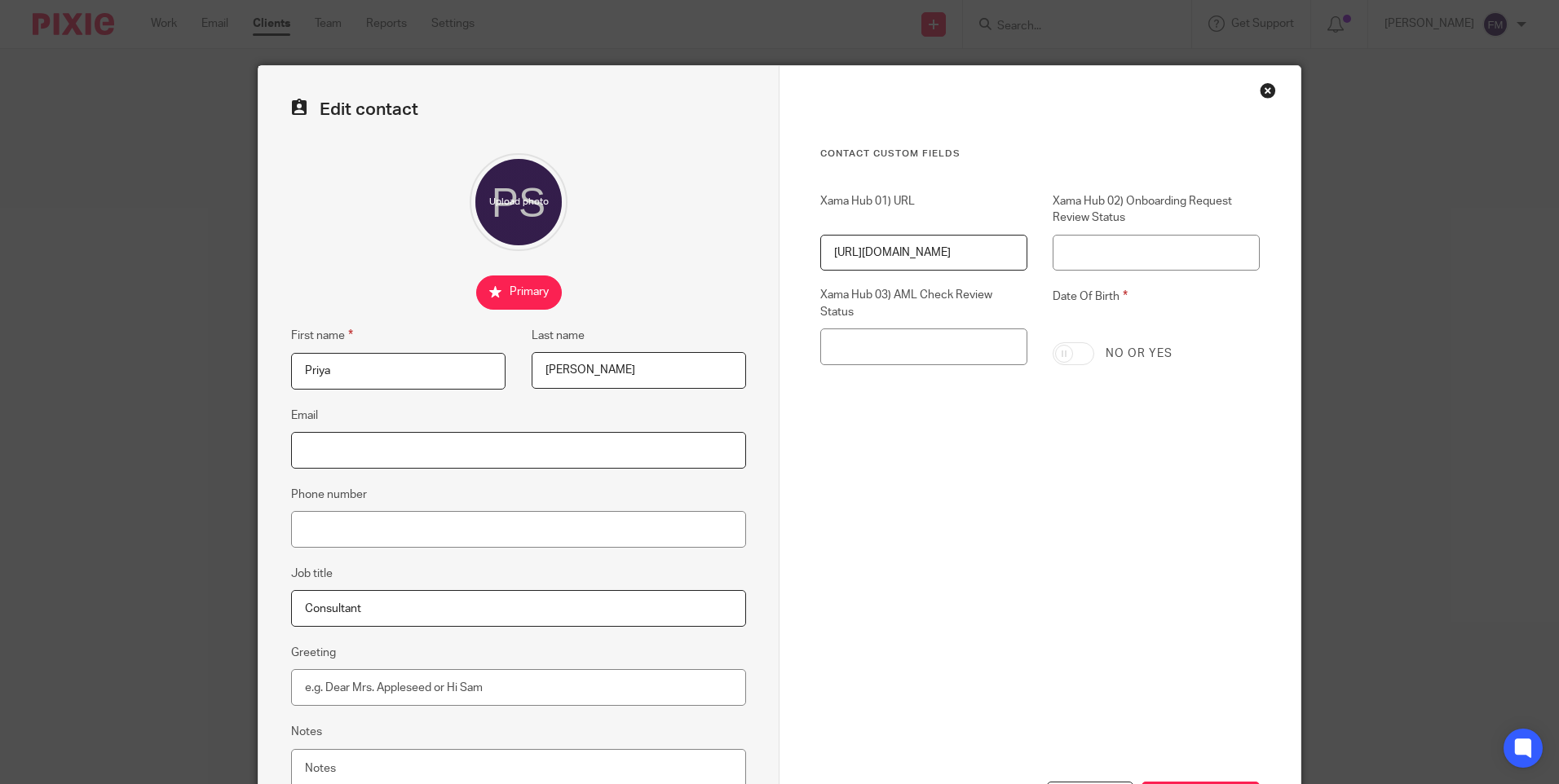
paste input "[EMAIL_ADDRESS][DOMAIN_NAME]"
type input "[EMAIL_ADDRESS][DOMAIN_NAME]"
drag, startPoint x: 452, startPoint y: 450, endPoint x: 142, endPoint y: 455, distance: 310.0
click at [142, 455] on div "Edit contact First name [PERSON_NAME] Last name [PERSON_NAME] Email [EMAIL_ADDR…" at bounding box center [780, 392] width 1559 height 784
click at [346, 531] on input "Phone number" at bounding box center [519, 529] width 455 height 36
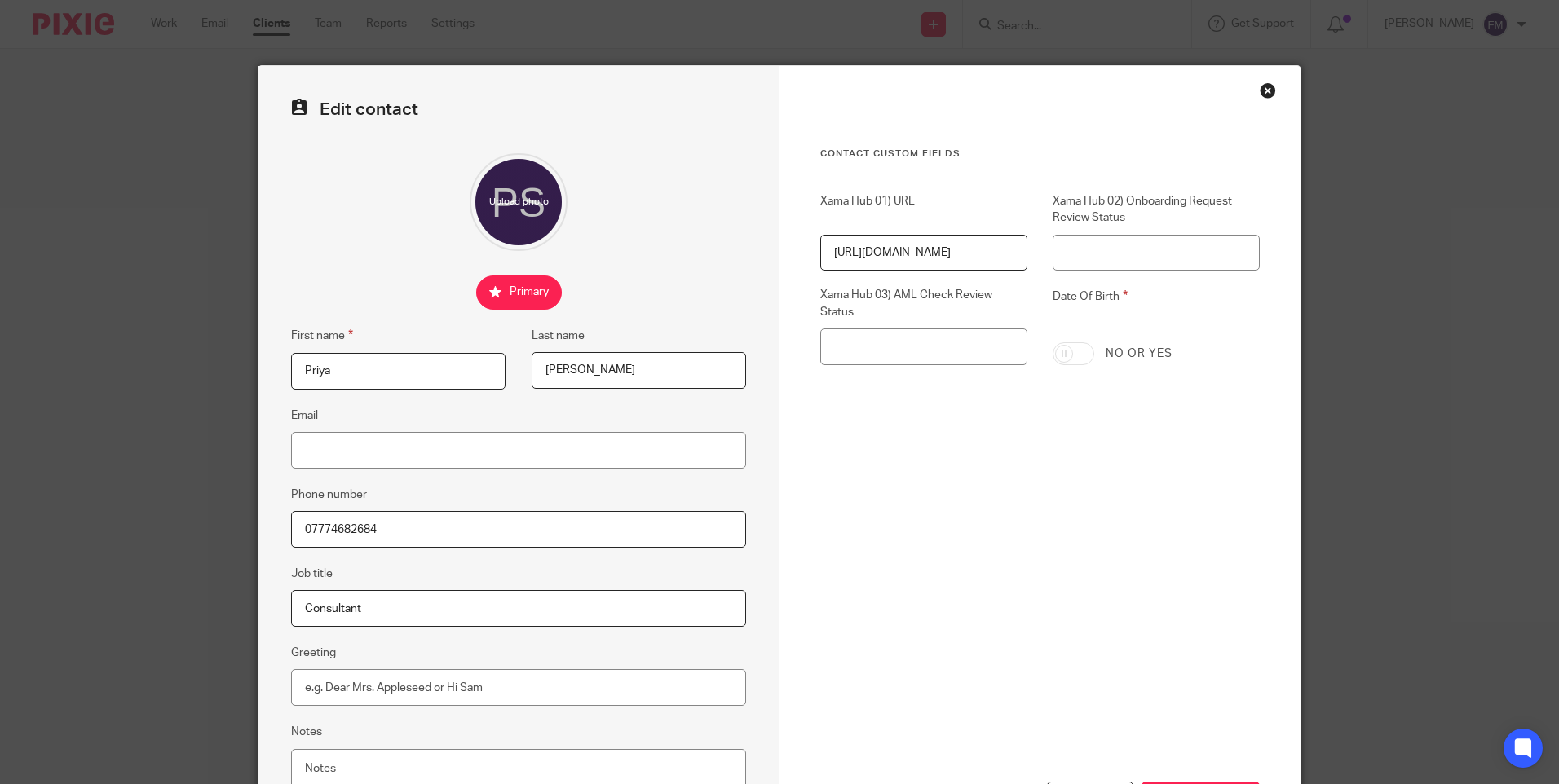
type input "07774682684"
click at [435, 579] on fieldset "Job title Consultant" at bounding box center [519, 594] width 455 height 62
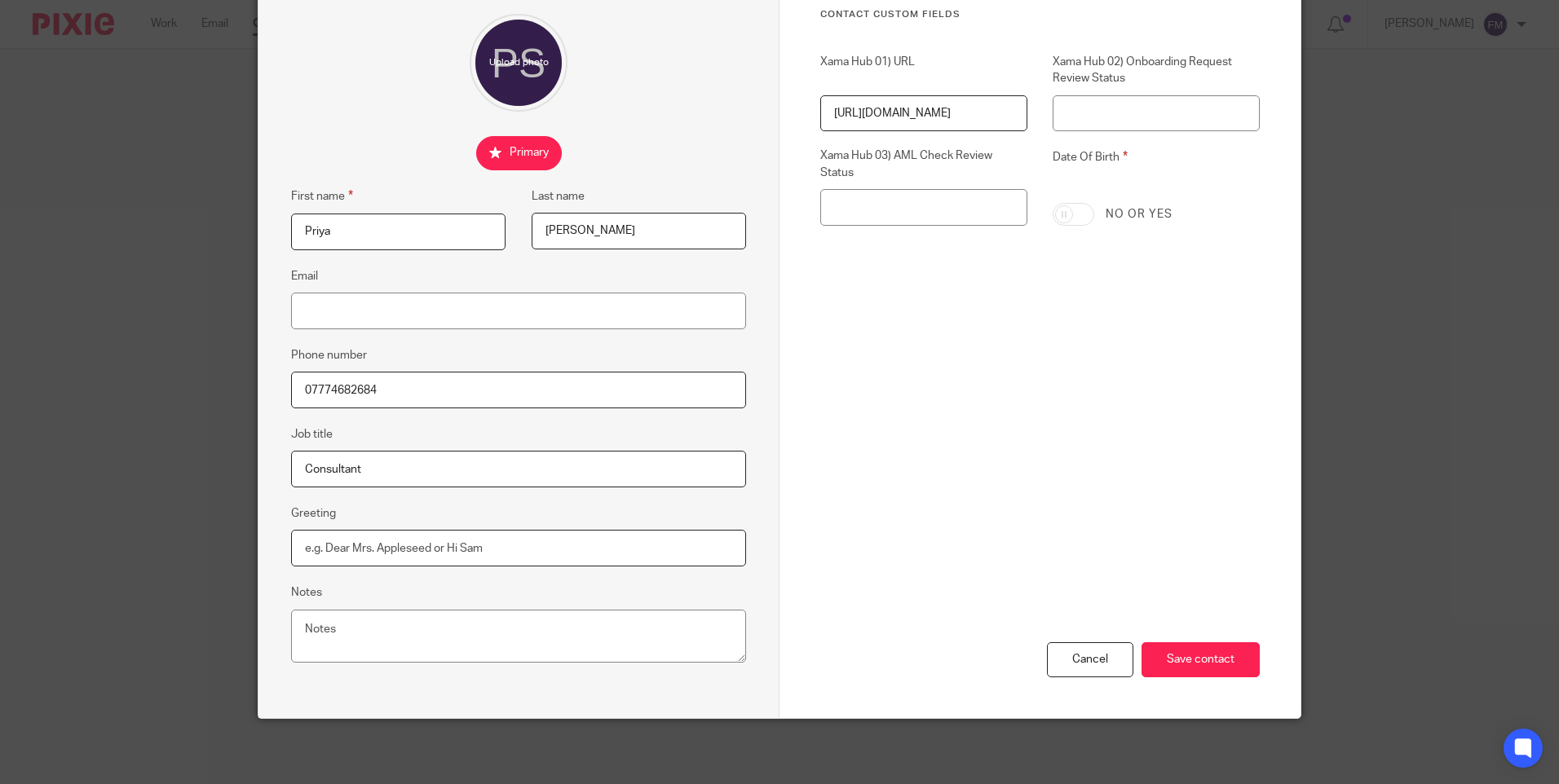
click at [515, 550] on input "Greeting" at bounding box center [519, 548] width 455 height 36
click at [398, 631] on textarea "Notes" at bounding box center [519, 636] width 455 height 54
type textarea "Agreed to register for PAYE"
click at [1181, 661] on input "Save contact" at bounding box center [1200, 659] width 118 height 35
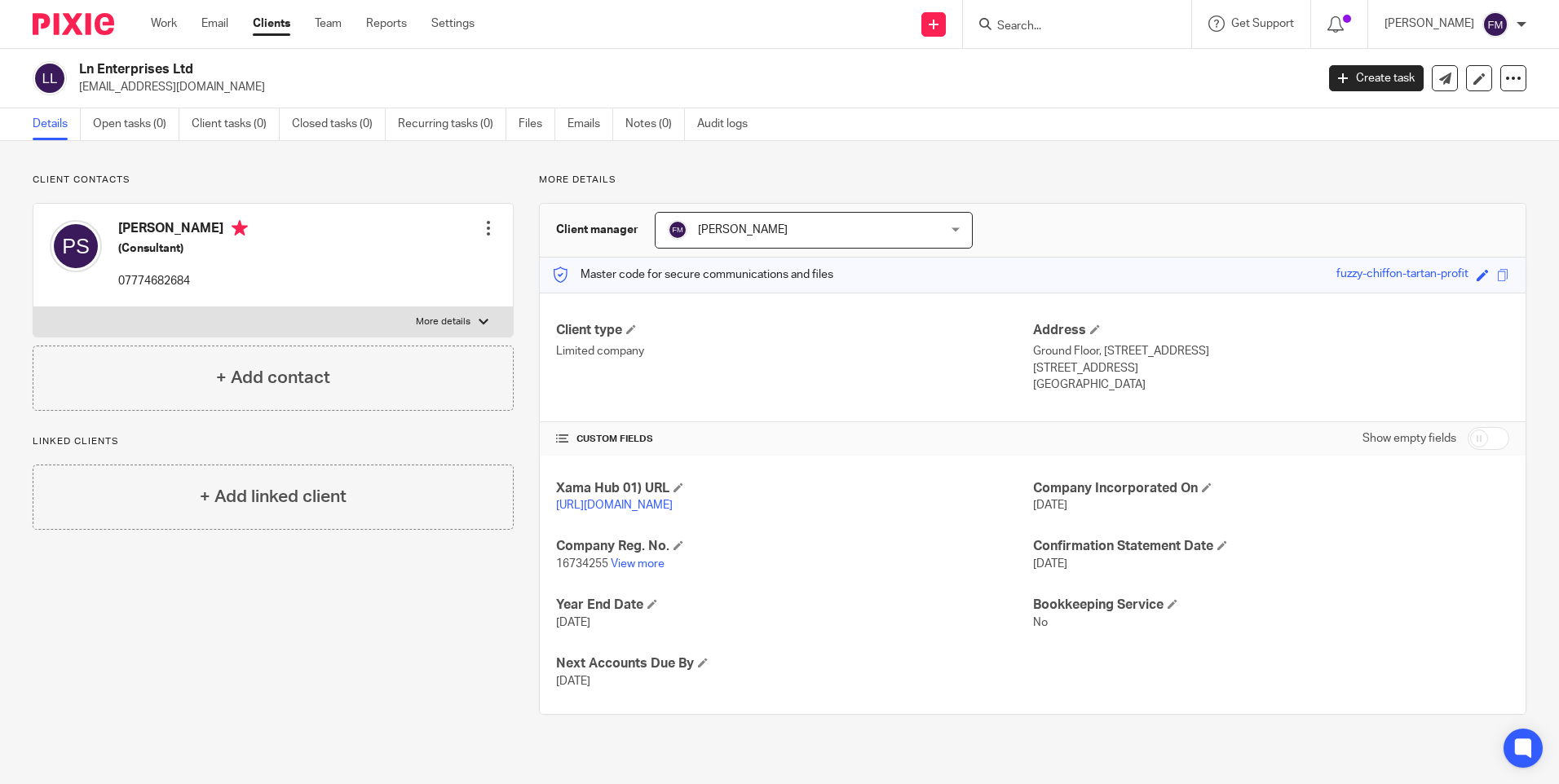
click at [1067, 29] on input "Search" at bounding box center [1068, 26] width 147 height 14
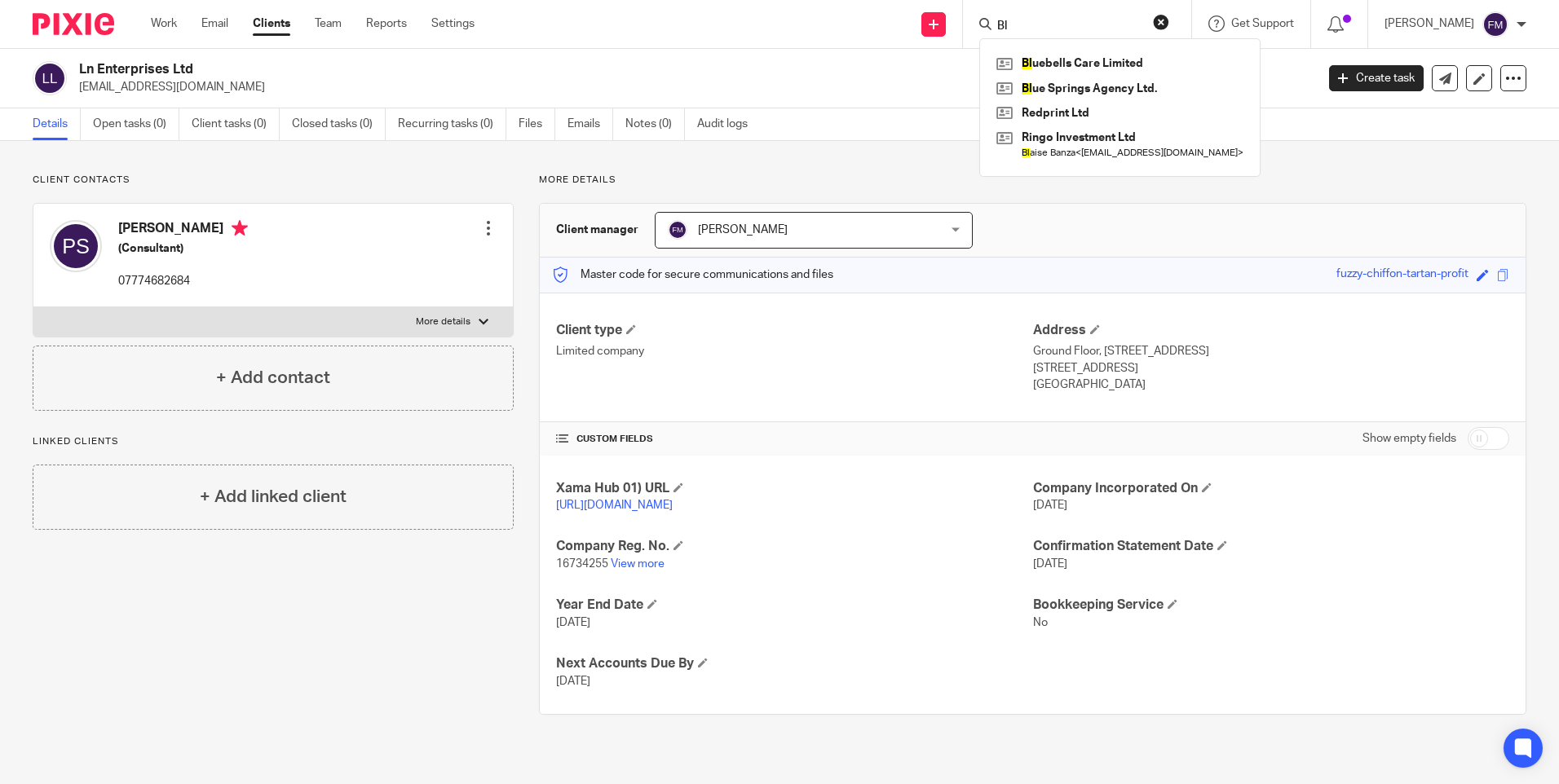
type input "B"
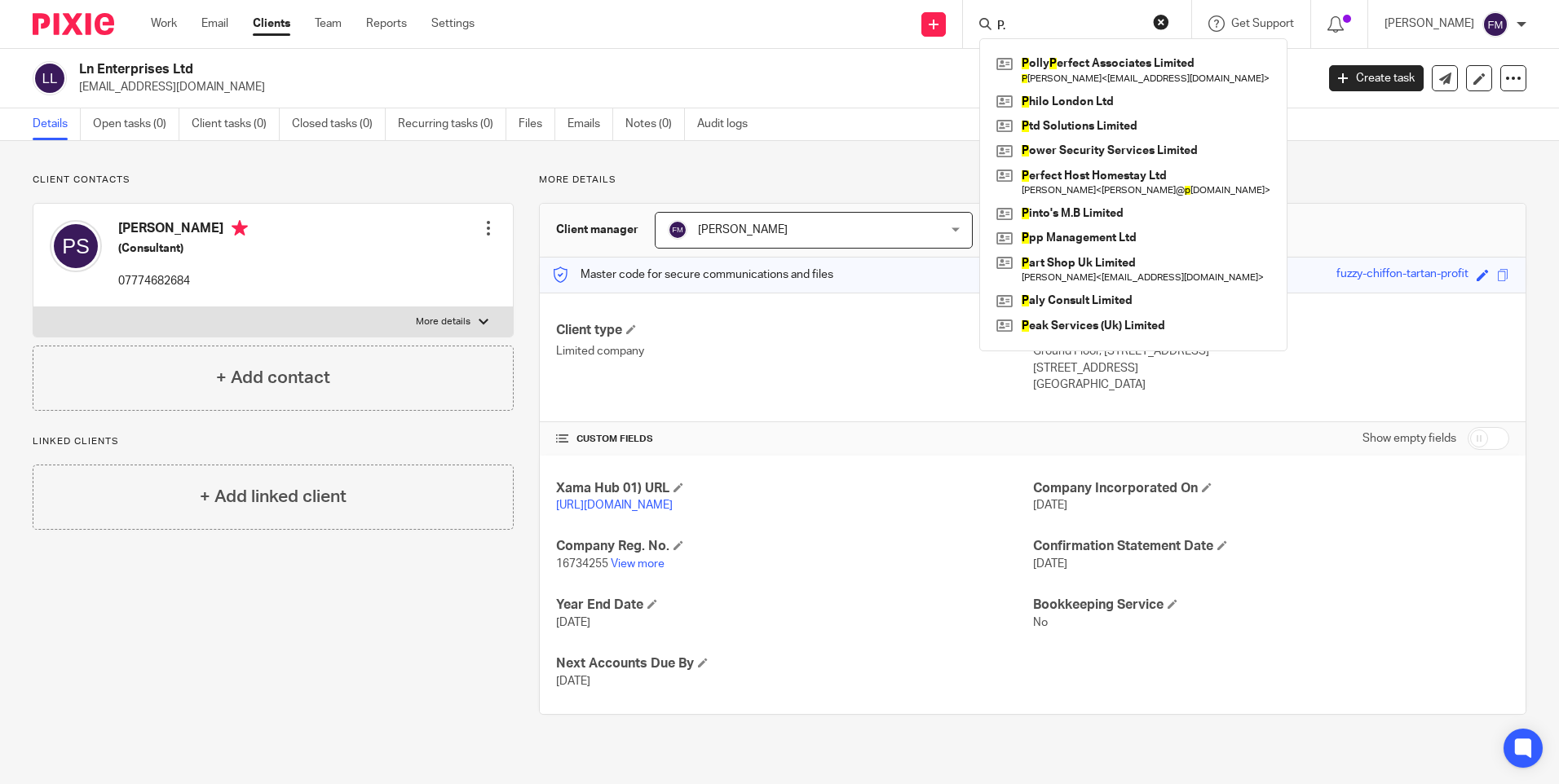
type input "P"
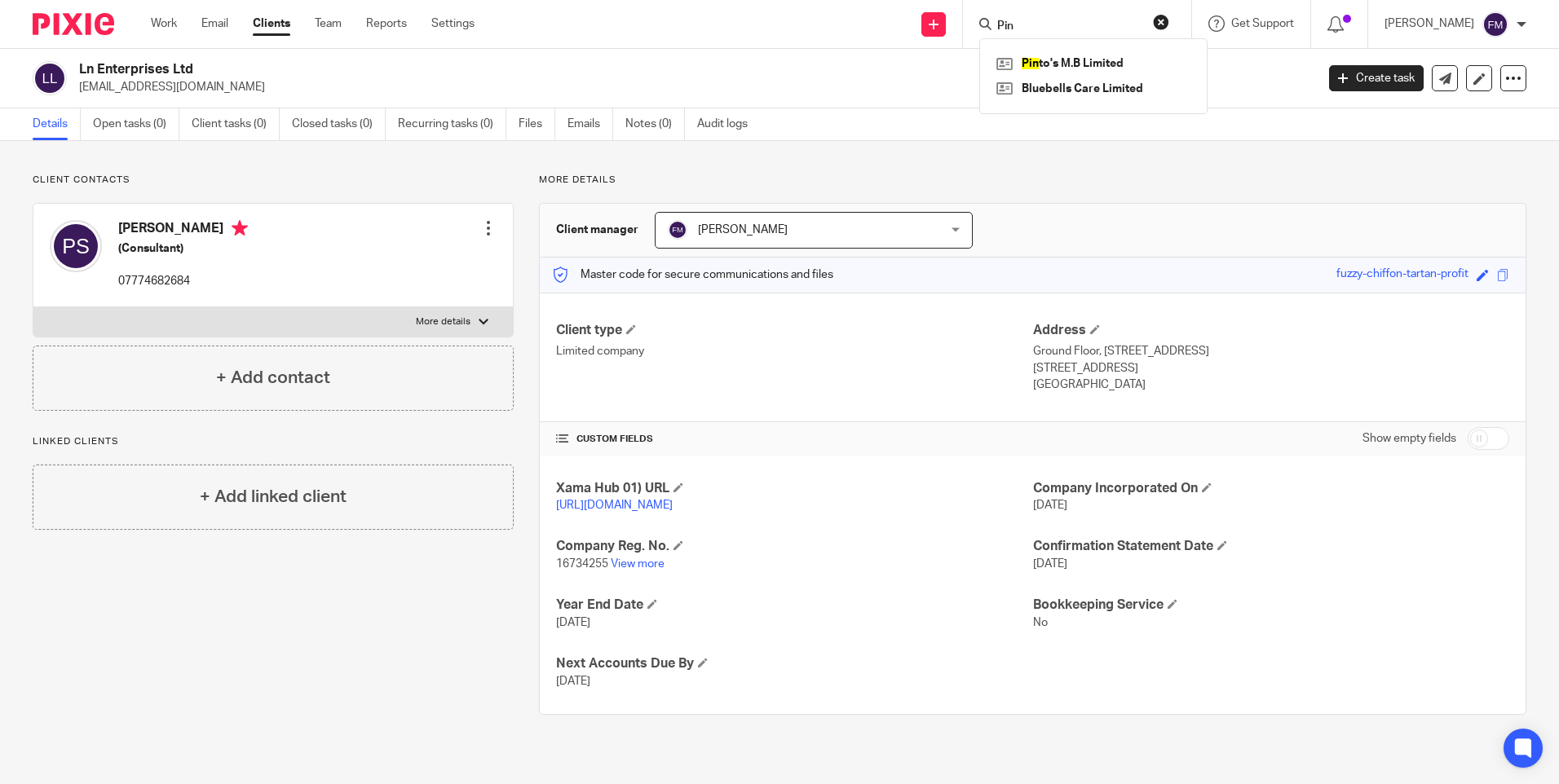
type input "Pin"
click at [942, 64] on h2 "Ln Enterprises Ltd" at bounding box center [569, 70] width 980 height 17
